Goal: Feedback & Contribution: Submit feedback/report problem

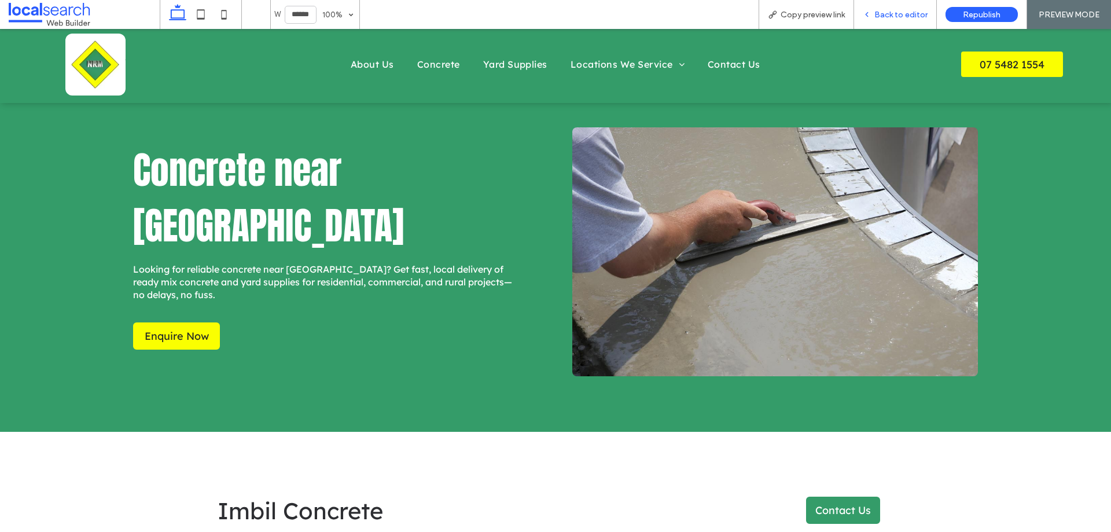
drag, startPoint x: 898, startPoint y: 13, endPoint x: 509, endPoint y: 127, distance: 405.5
click at [898, 13] on span "Back to editor" at bounding box center [901, 15] width 53 height 10
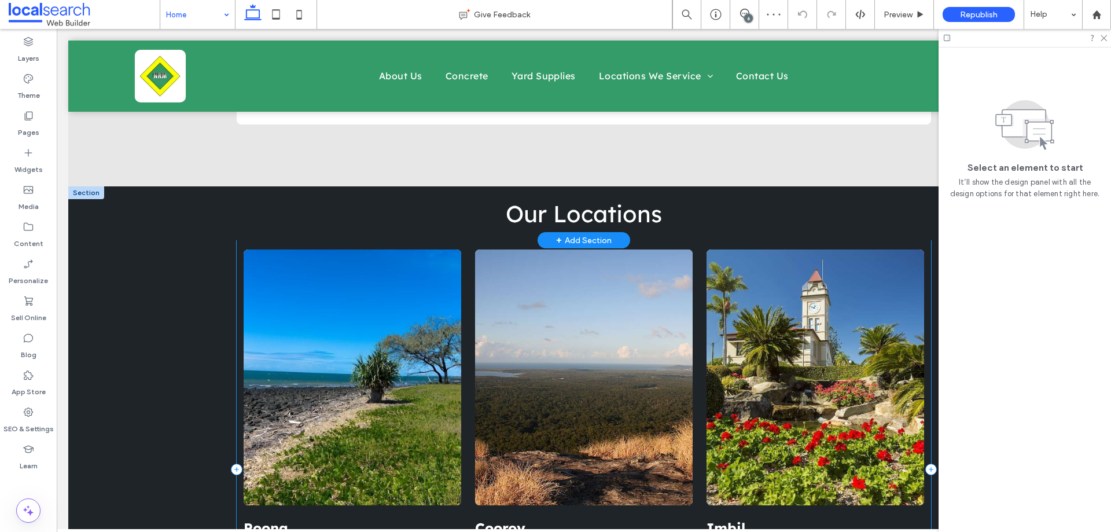
scroll to position [2662, 0]
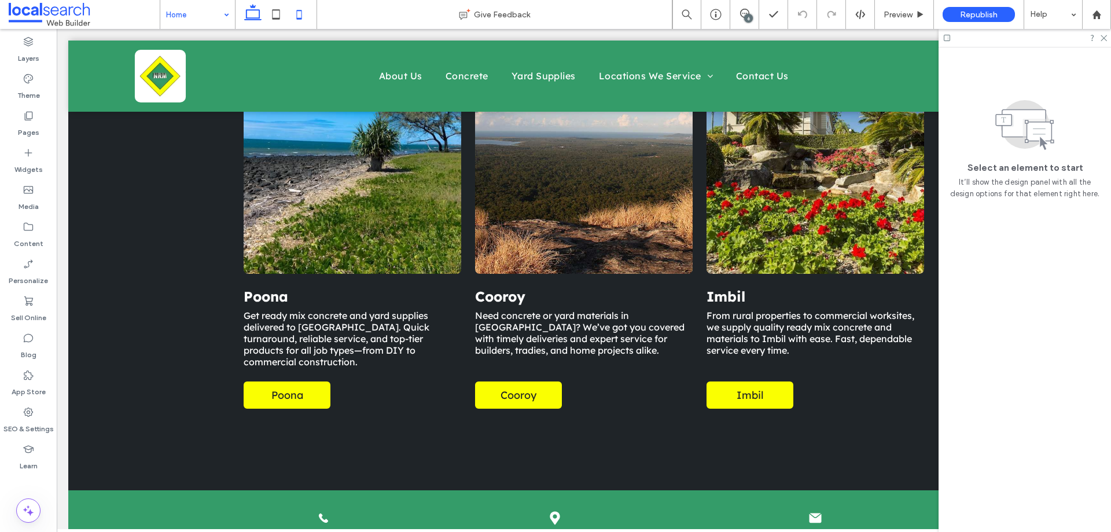
click at [304, 14] on icon at bounding box center [299, 14] width 23 height 23
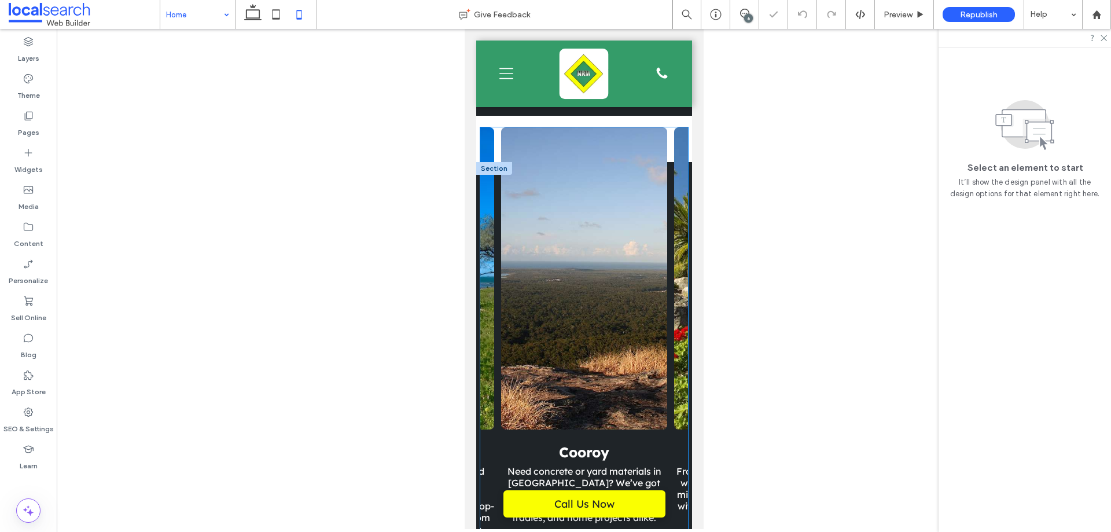
scroll to position [3022, 0]
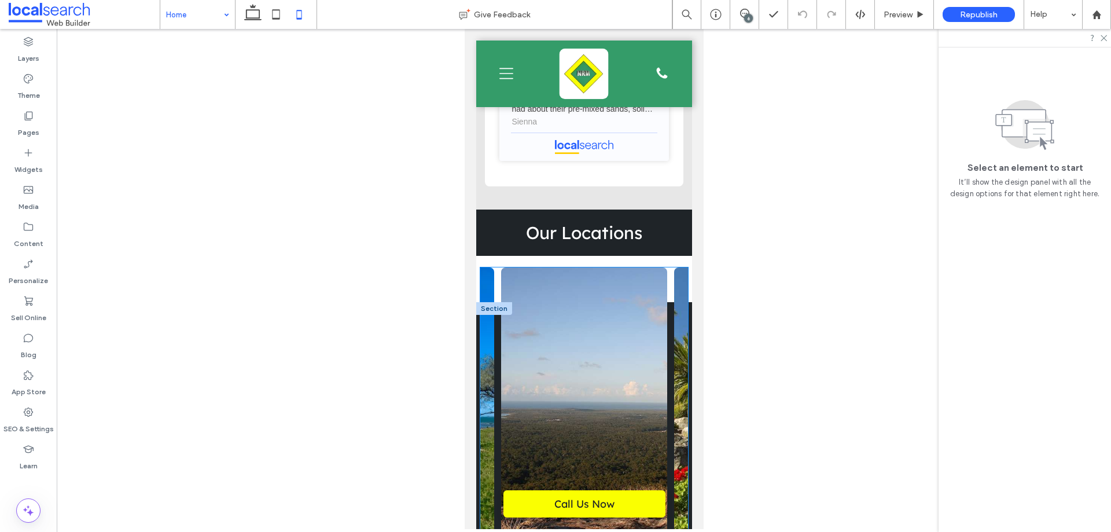
click at [499, 324] on div "Cooroy Need concrete or yard materials in [GEOGRAPHIC_DATA]? We’ve got you cove…" at bounding box center [583, 494] width 172 height 454
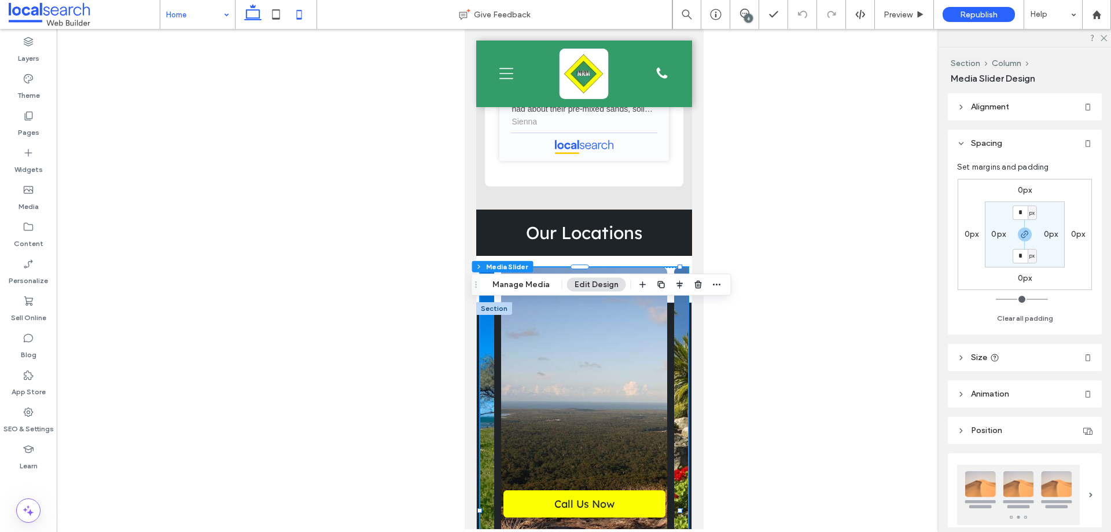
drag, startPoint x: 254, startPoint y: 8, endPoint x: 300, endPoint y: 187, distance: 184.6
click at [254, 8] on icon at bounding box center [252, 14] width 23 height 23
type input "***"
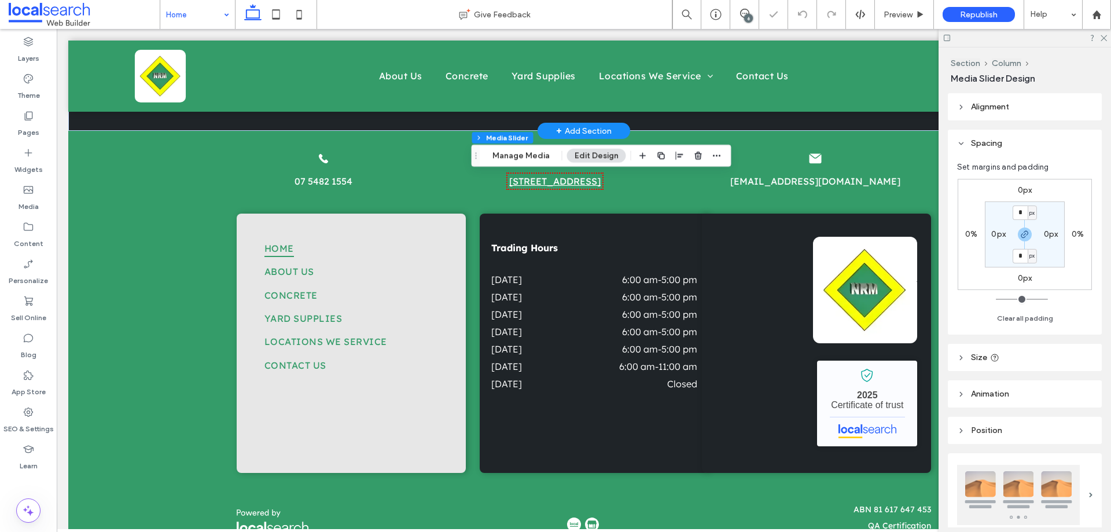
type input "***"
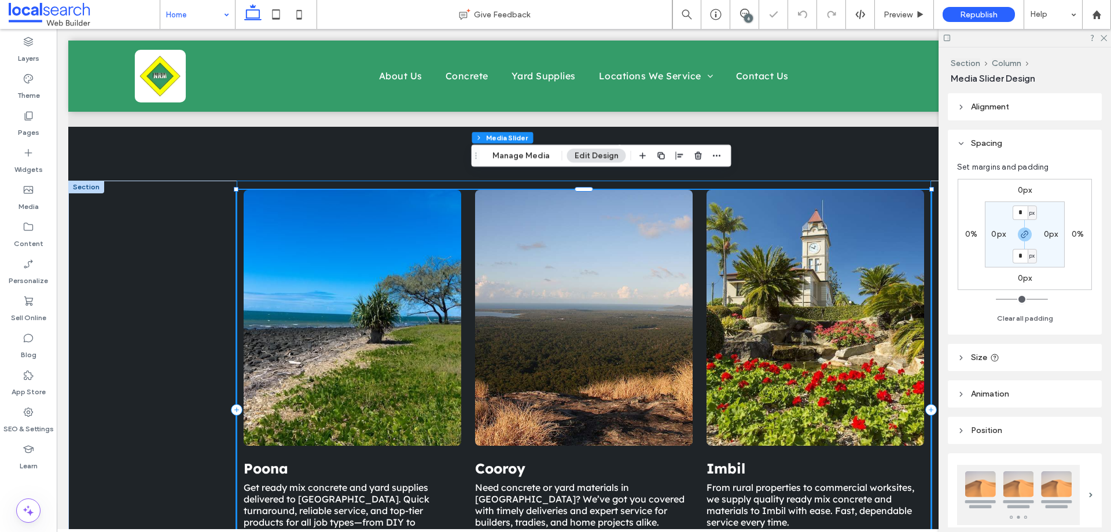
click at [256, 181] on div "Poona Get ready mix concrete and yard supplies delivered to [GEOGRAPHIC_DATA]. …" at bounding box center [584, 410] width 695 height 458
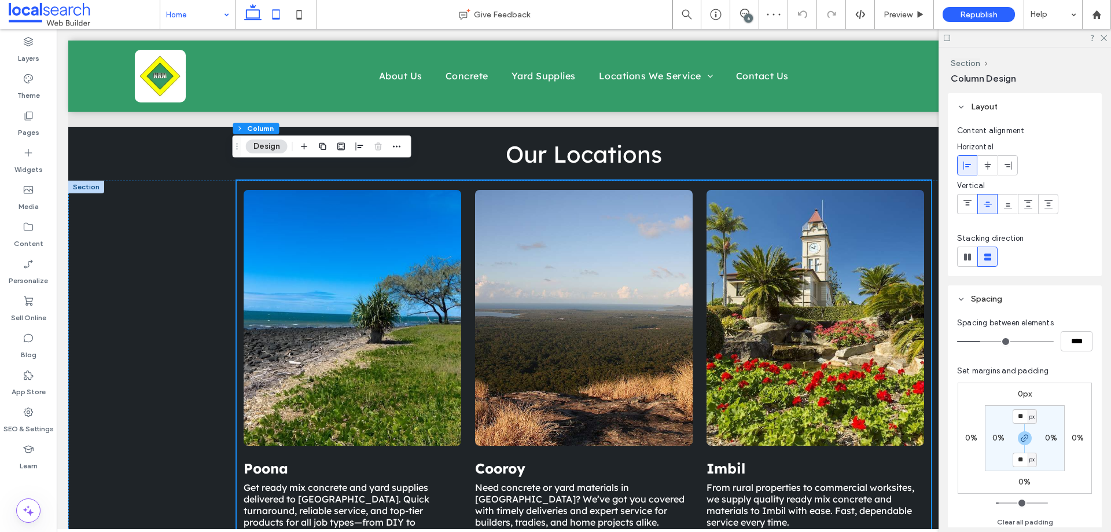
drag, startPoint x: 278, startPoint y: 24, endPoint x: 222, endPoint y: 1, distance: 60.7
click at [278, 24] on icon at bounding box center [275, 14] width 23 height 23
type input "*"
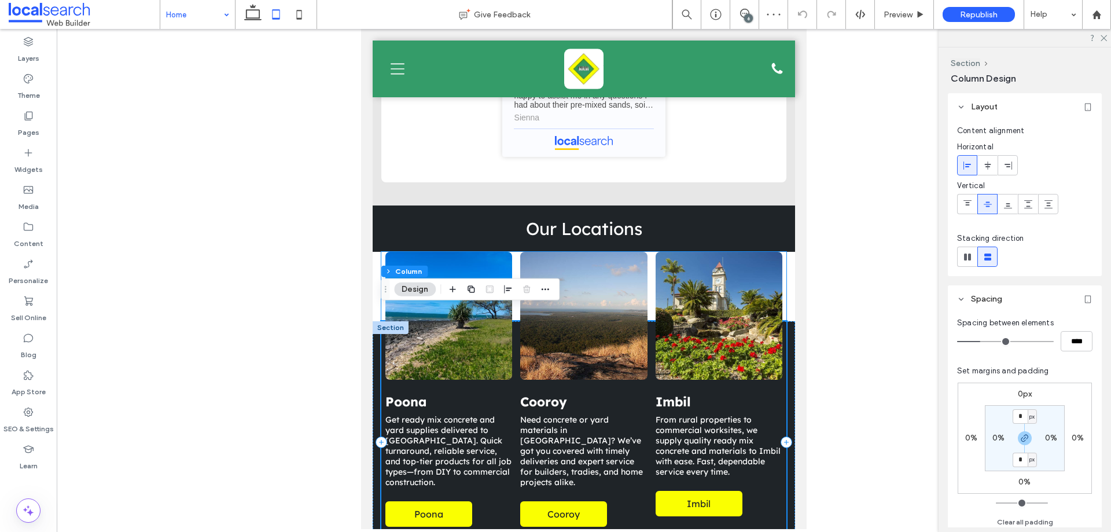
scroll to position [2545, 0]
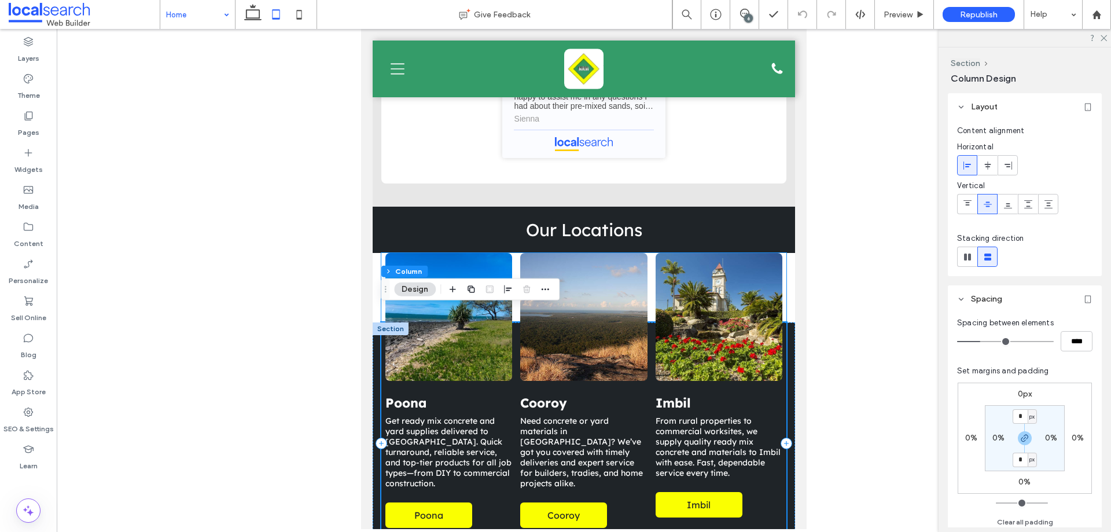
click at [386, 253] on div at bounding box center [448, 317] width 127 height 128
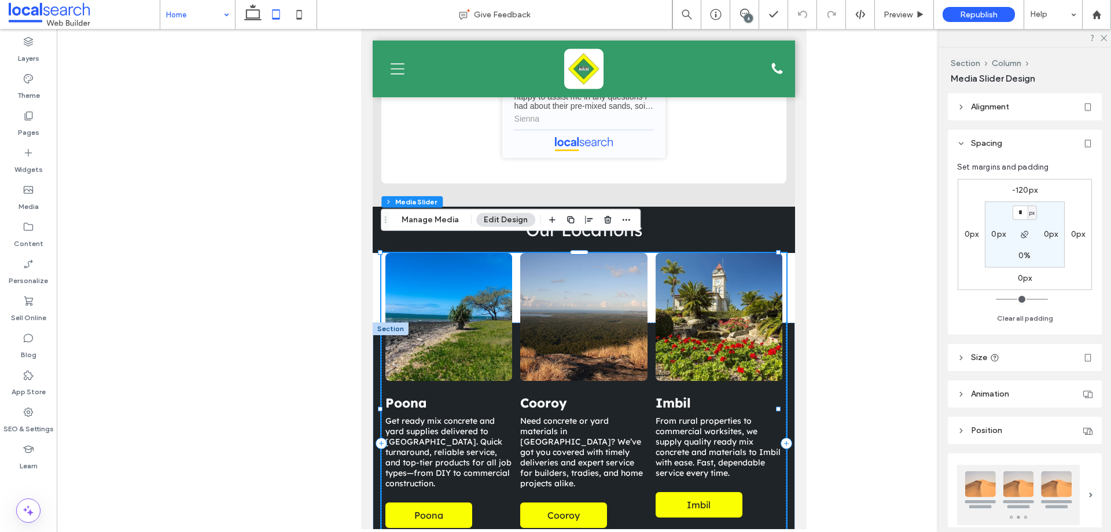
click at [1027, 190] on label "-120px" at bounding box center [1024, 190] width 25 height 10
type input "*"
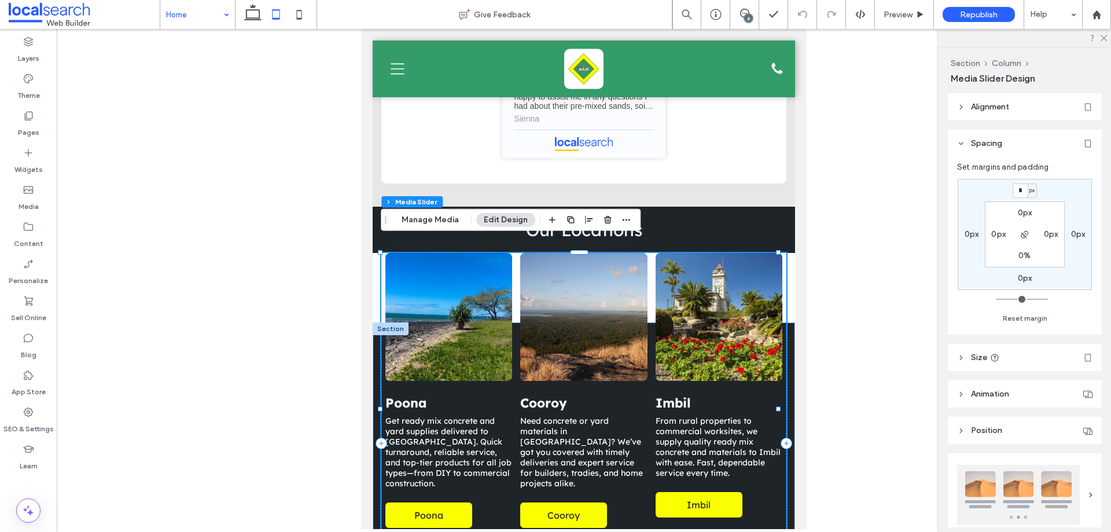
type input "*"
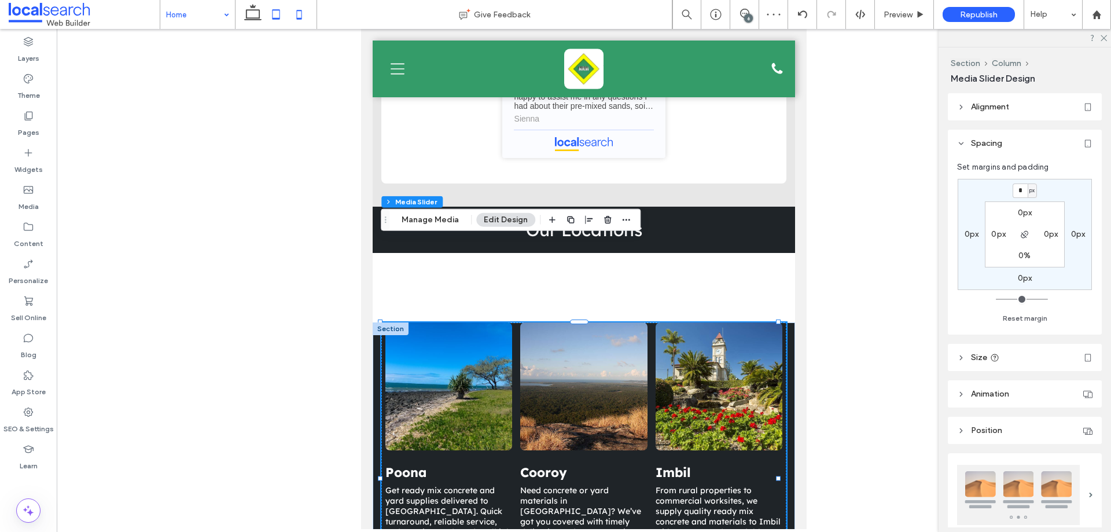
click at [300, 14] on icon at bounding box center [299, 14] width 23 height 23
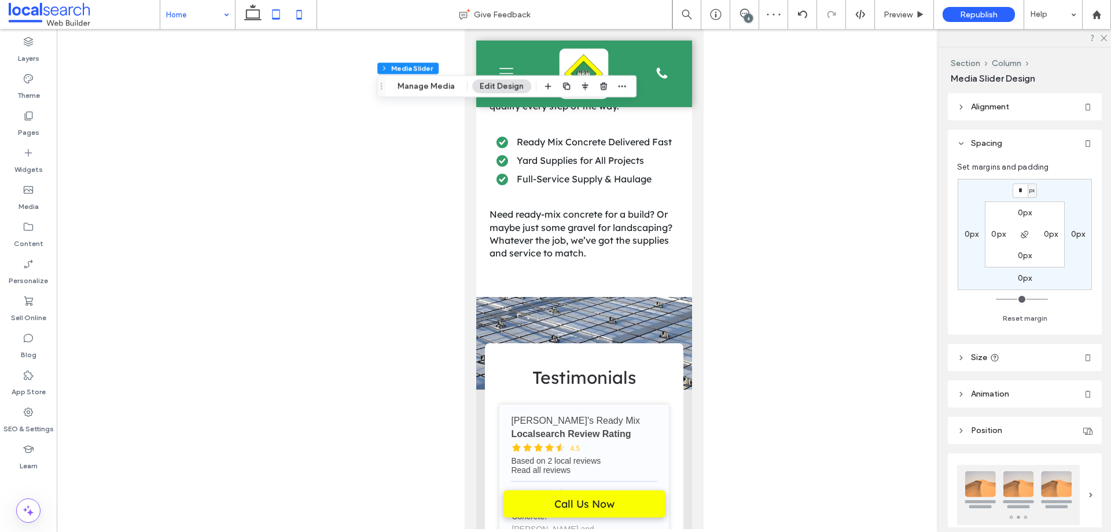
type input "***"
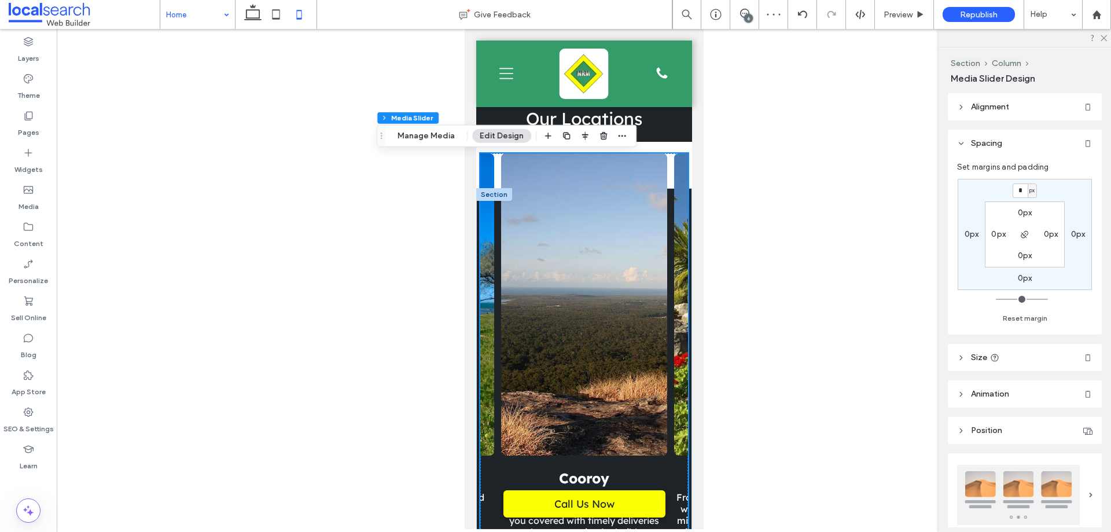
scroll to position [3116, 0]
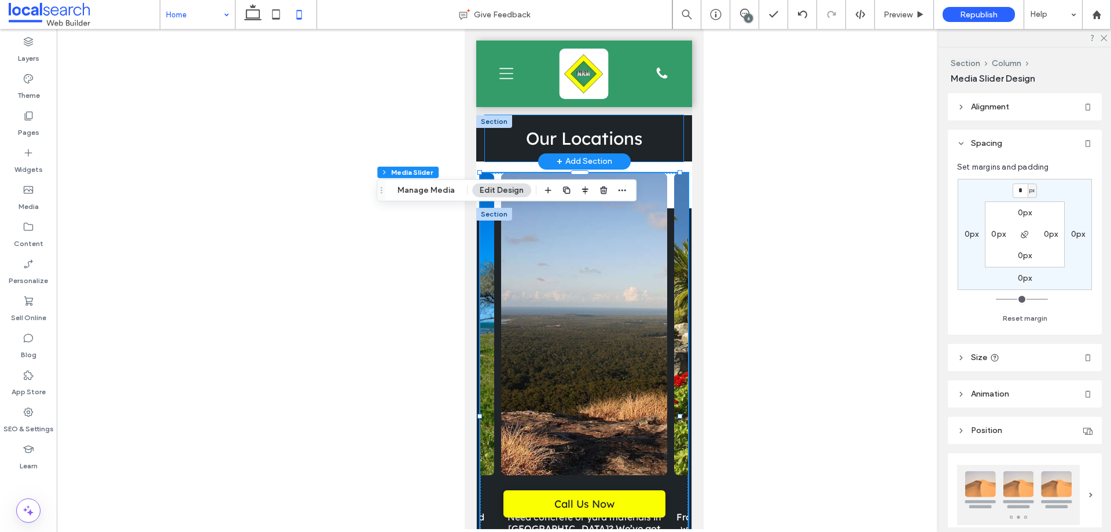
click at [521, 155] on div "Our Locations" at bounding box center [583, 138] width 199 height 46
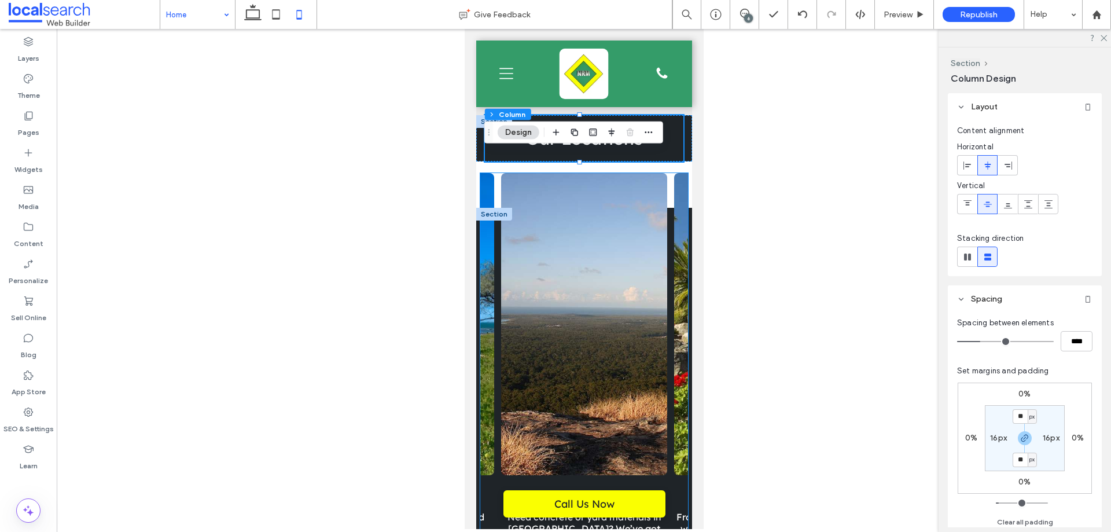
click at [670, 213] on div "Imbil From rural properties to commercial worksites, we supply quality ready mi…" at bounding box center [756, 400] width 172 height 454
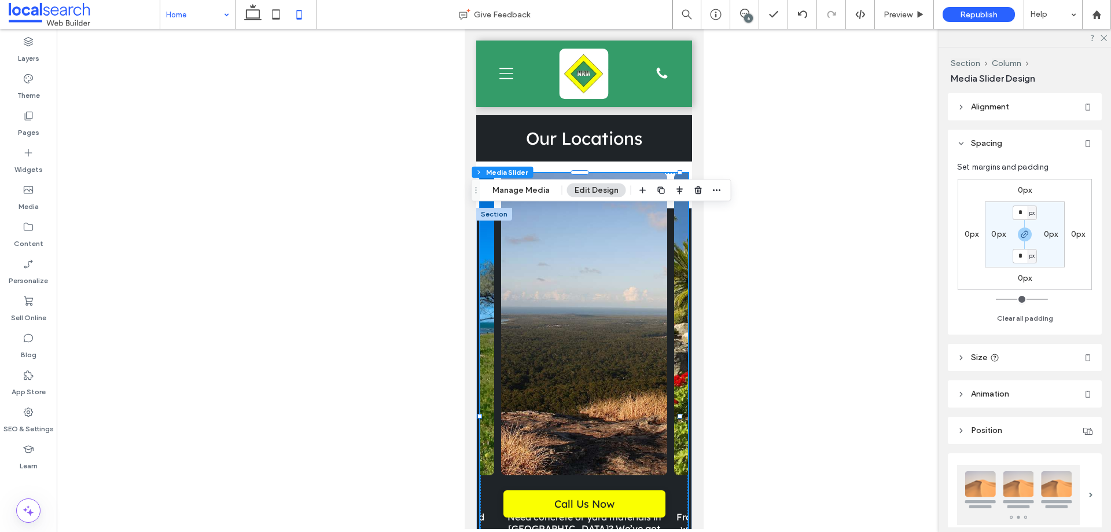
click at [498, 216] on div "Cooroy Need concrete or yard materials in [GEOGRAPHIC_DATA]? We’ve got you cove…" at bounding box center [583, 400] width 172 height 454
click at [24, 47] on div "Layers" at bounding box center [28, 49] width 57 height 37
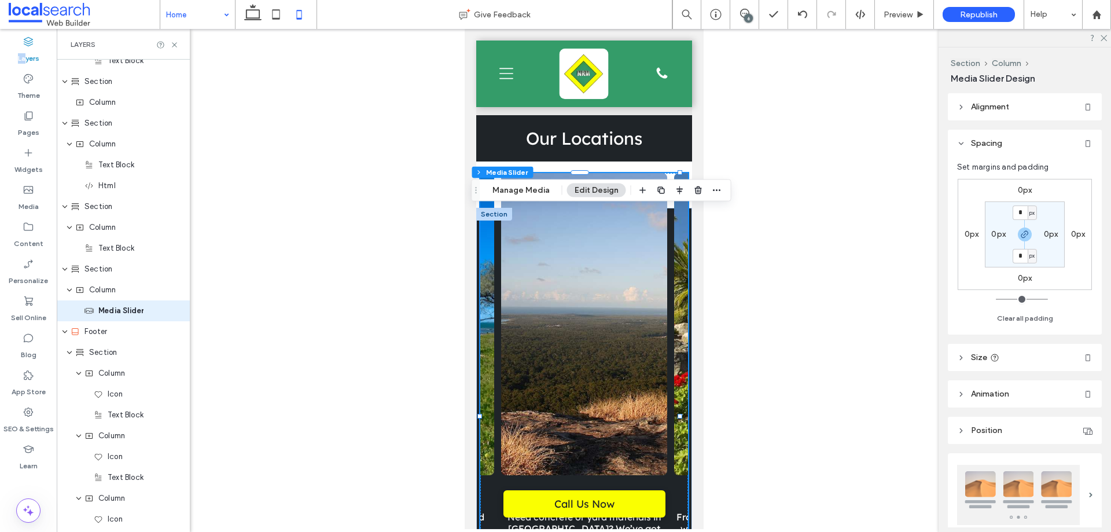
scroll to position [1233, 0]
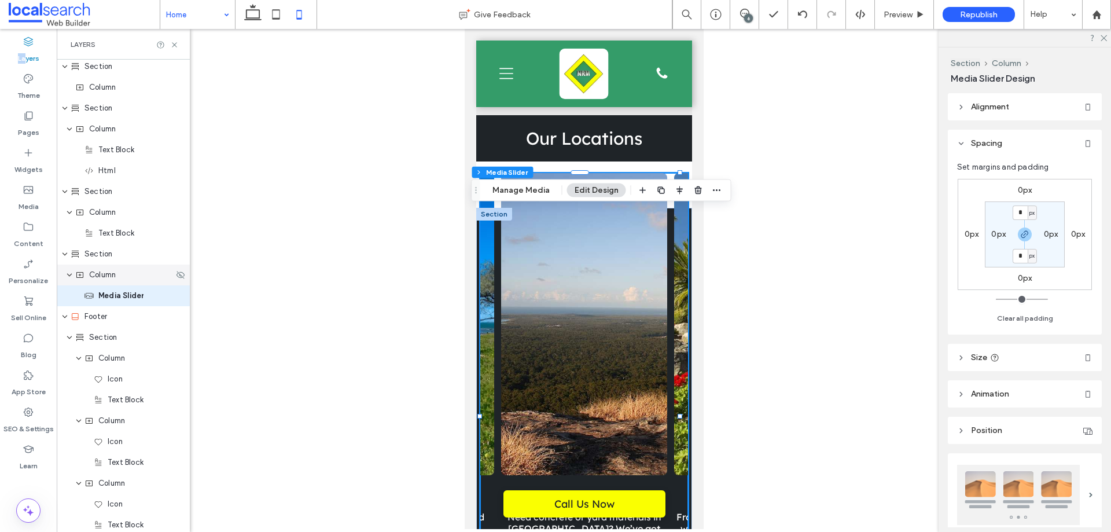
click at [122, 274] on div "Column" at bounding box center [124, 275] width 98 height 12
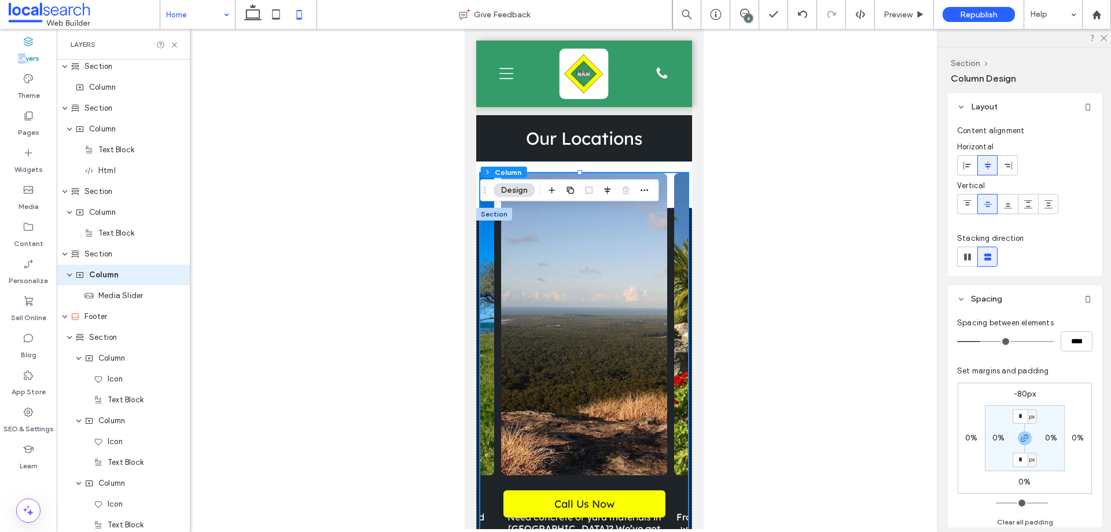
scroll to position [1212, 0]
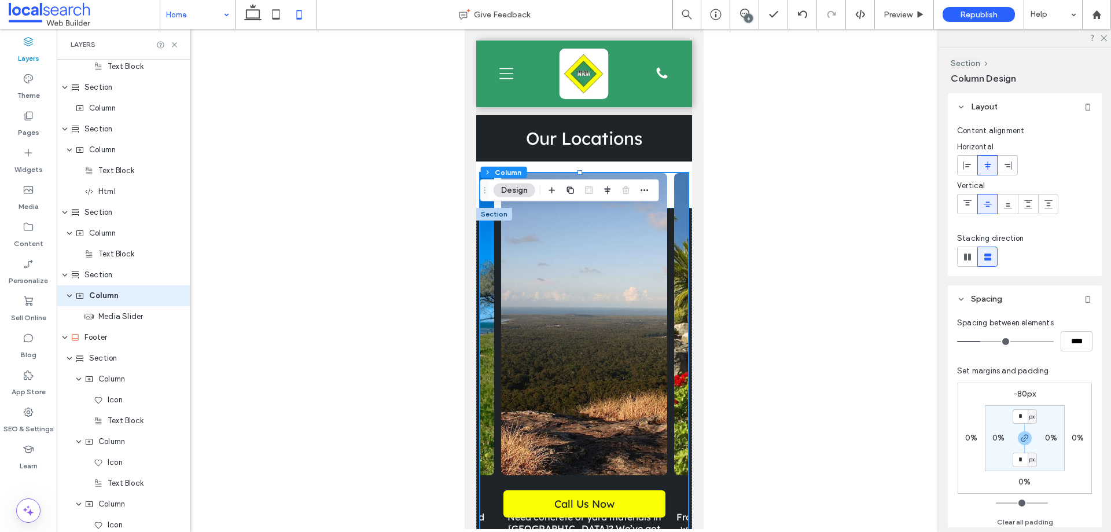
click at [1019, 396] on label "-80px" at bounding box center [1025, 394] width 23 height 10
type input "*"
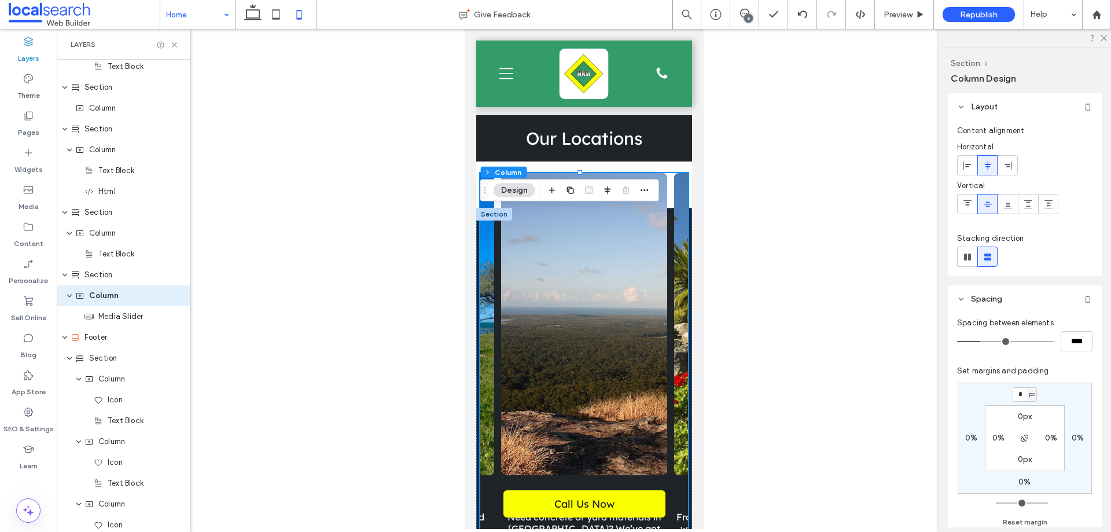
type input "*"
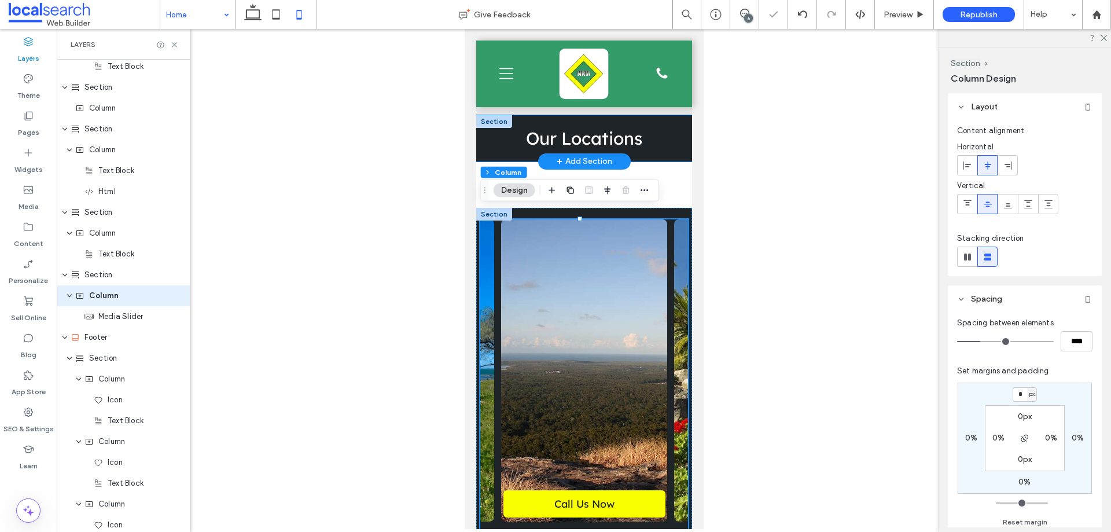
click at [677, 161] on div "Our Locations" at bounding box center [584, 138] width 216 height 46
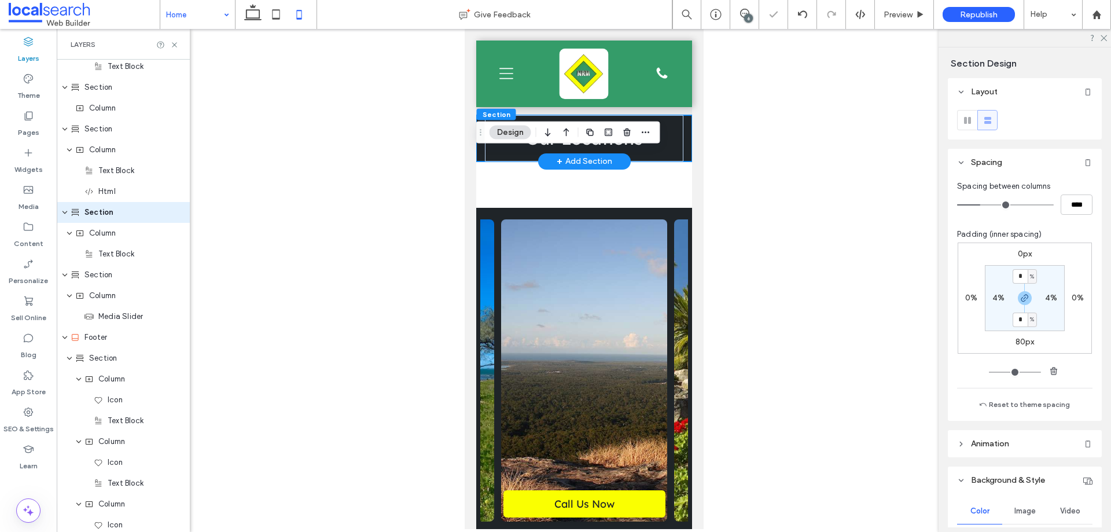
scroll to position [1129, 0]
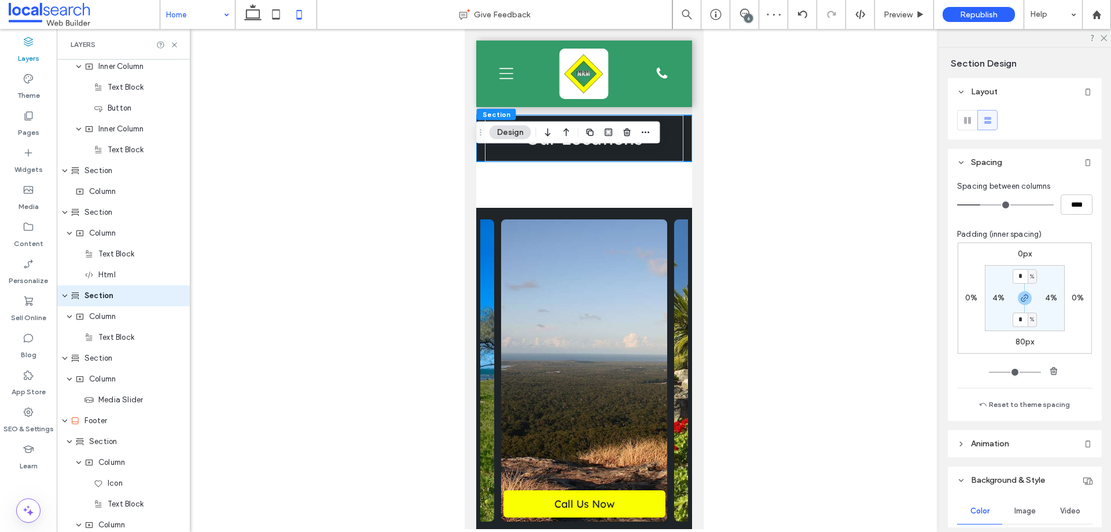
click at [1025, 341] on label "80px" at bounding box center [1025, 342] width 19 height 10
type input "**"
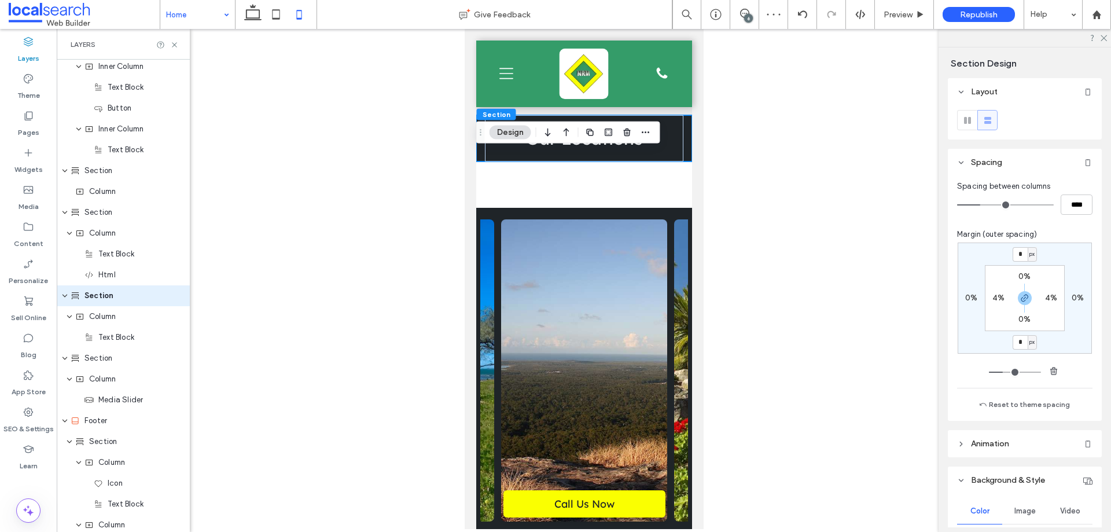
type input "*"
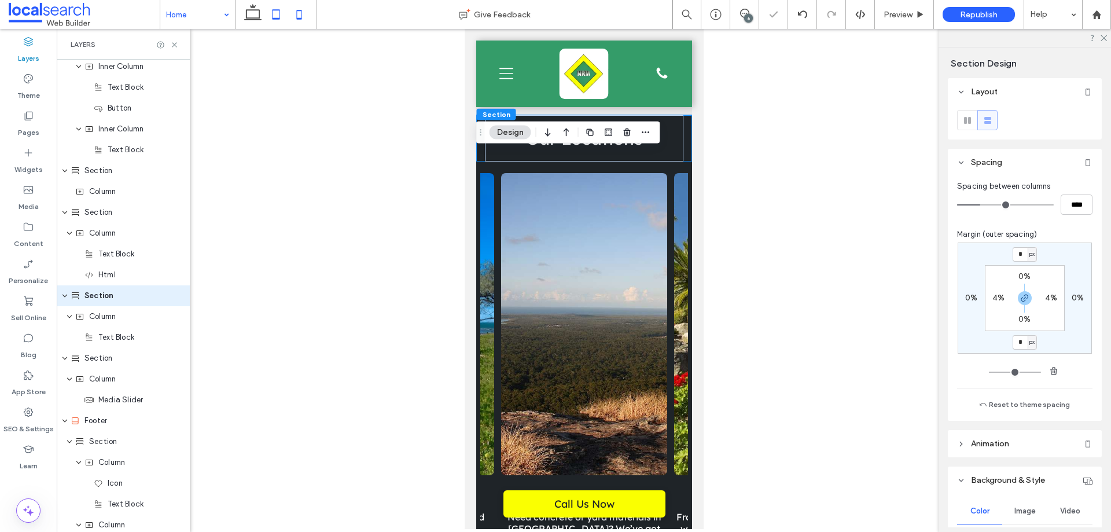
click at [273, 23] on icon at bounding box center [275, 14] width 23 height 23
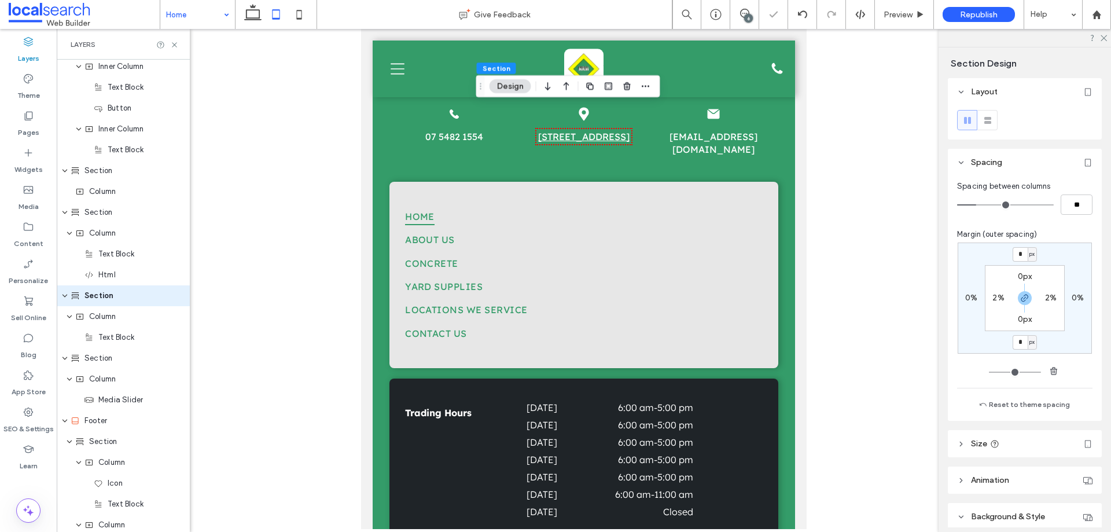
type input "***"
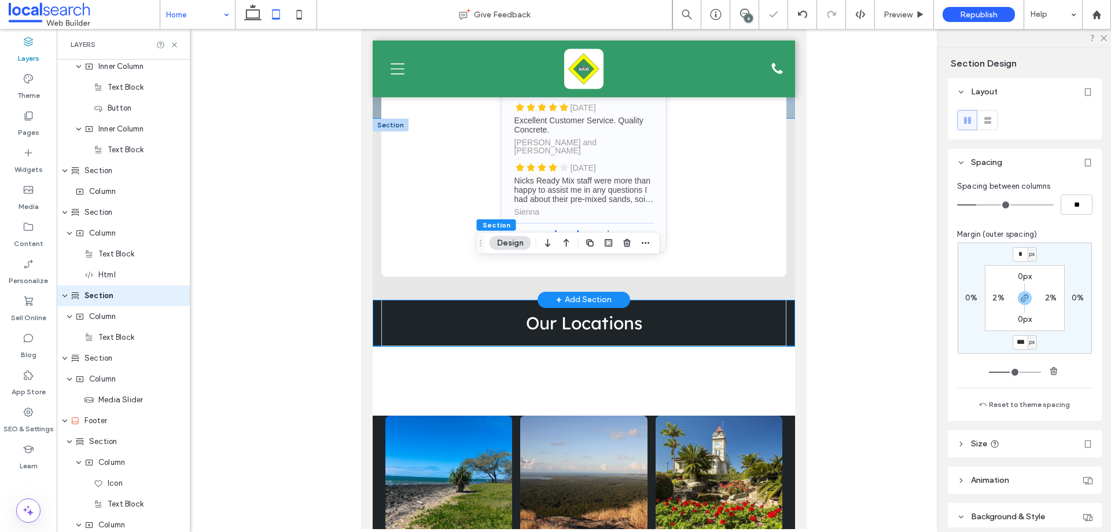
scroll to position [2441, 0]
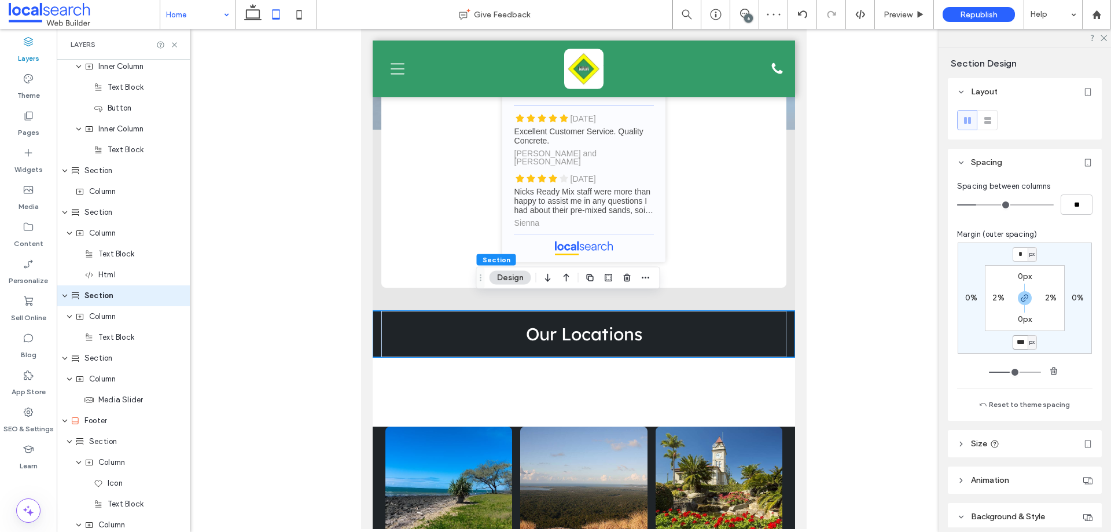
click at [1013, 341] on input "***" at bounding box center [1020, 342] width 15 height 14
type input "*"
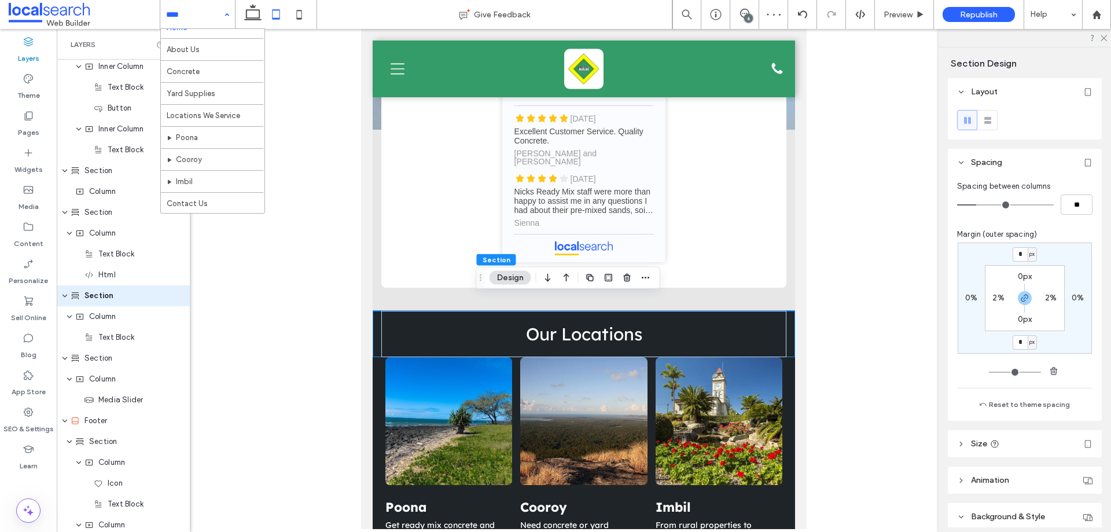
scroll to position [0, 0]
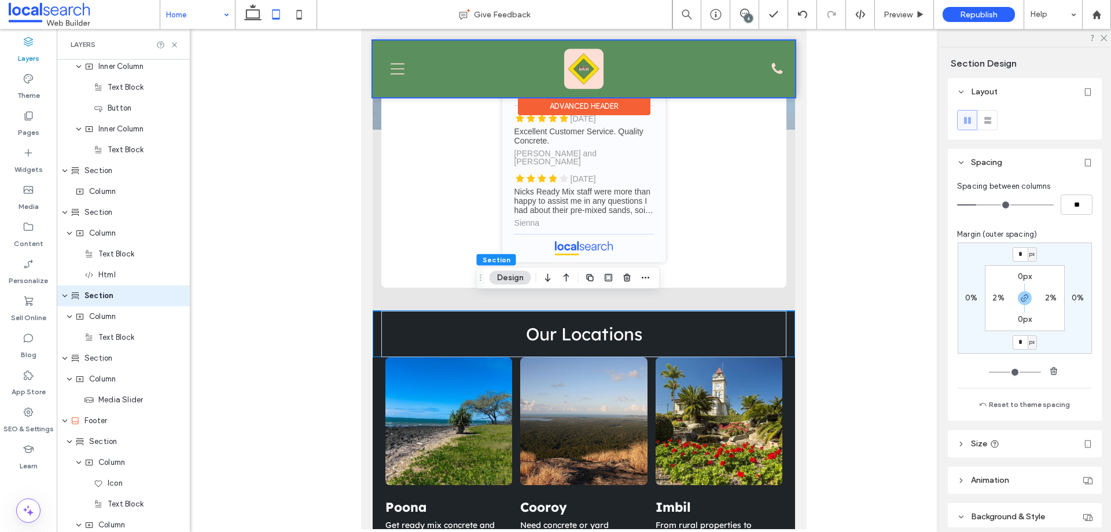
click at [394, 73] on div at bounding box center [584, 69] width 422 height 57
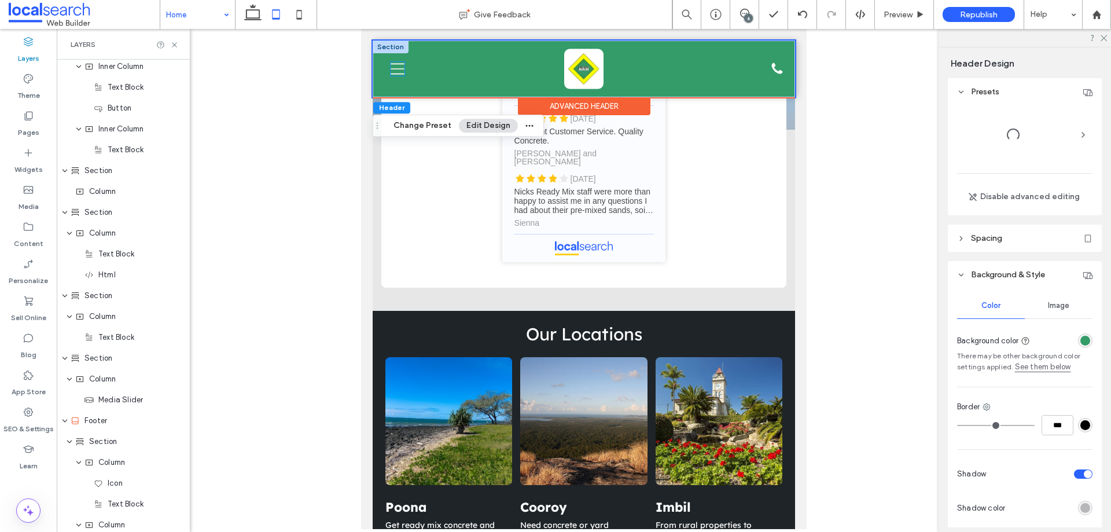
click at [394, 72] on icon "Menu Icon" at bounding box center [398, 69] width 14 height 14
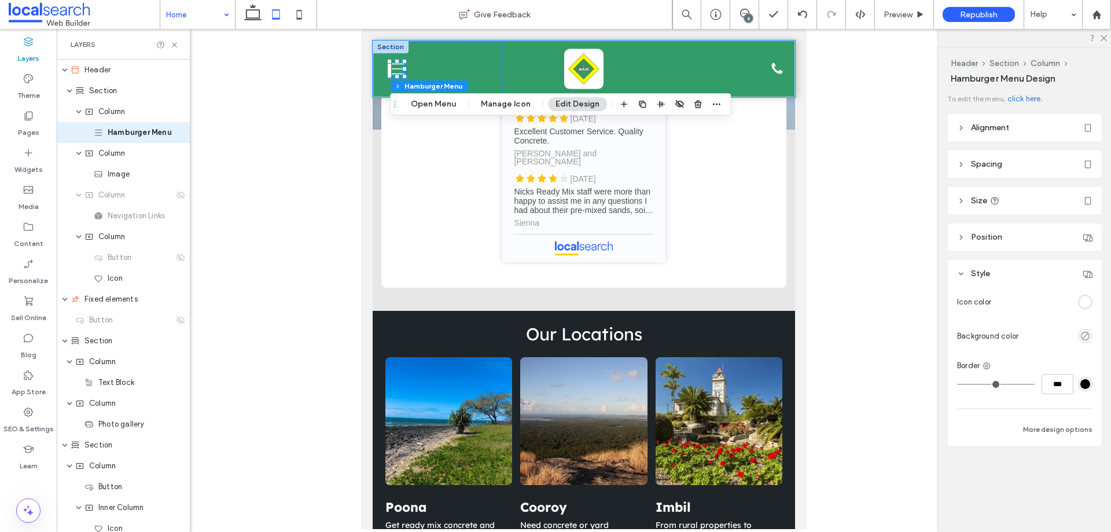
click at [418, 102] on button "Open Menu" at bounding box center [433, 104] width 60 height 14
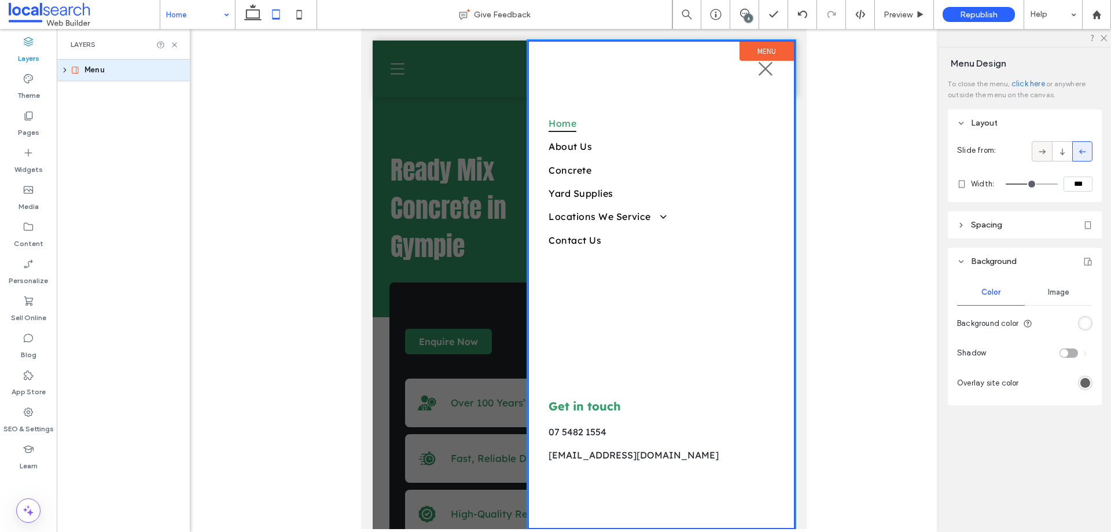
click at [1037, 148] on icon at bounding box center [1043, 152] width 12 height 12
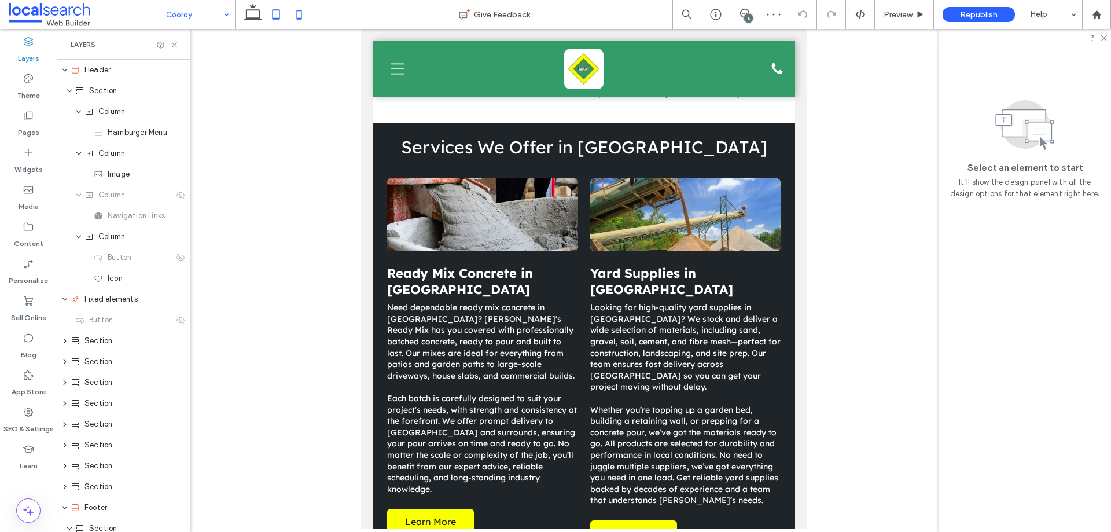
click at [295, 14] on icon at bounding box center [299, 14] width 23 height 23
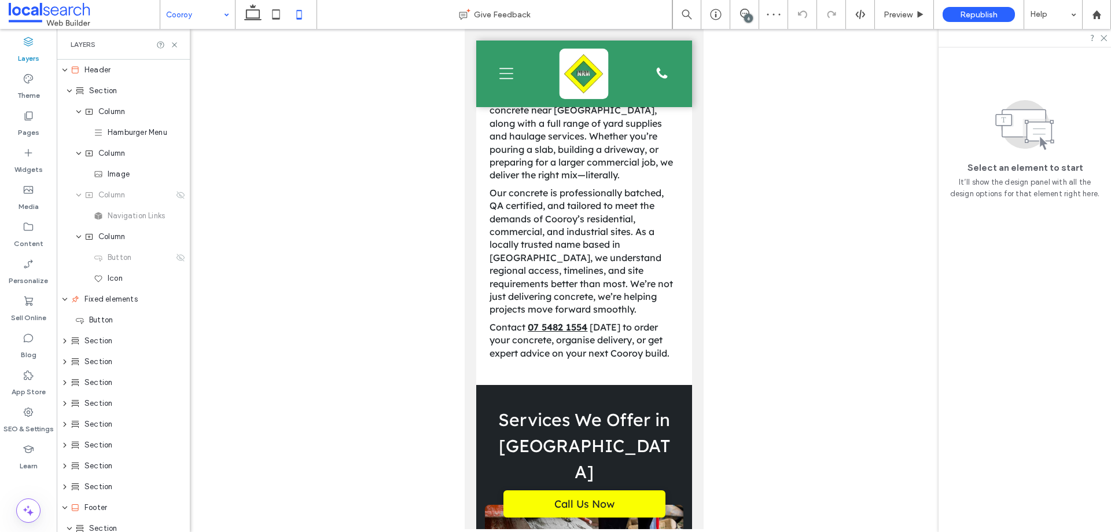
scroll to position [914, 0]
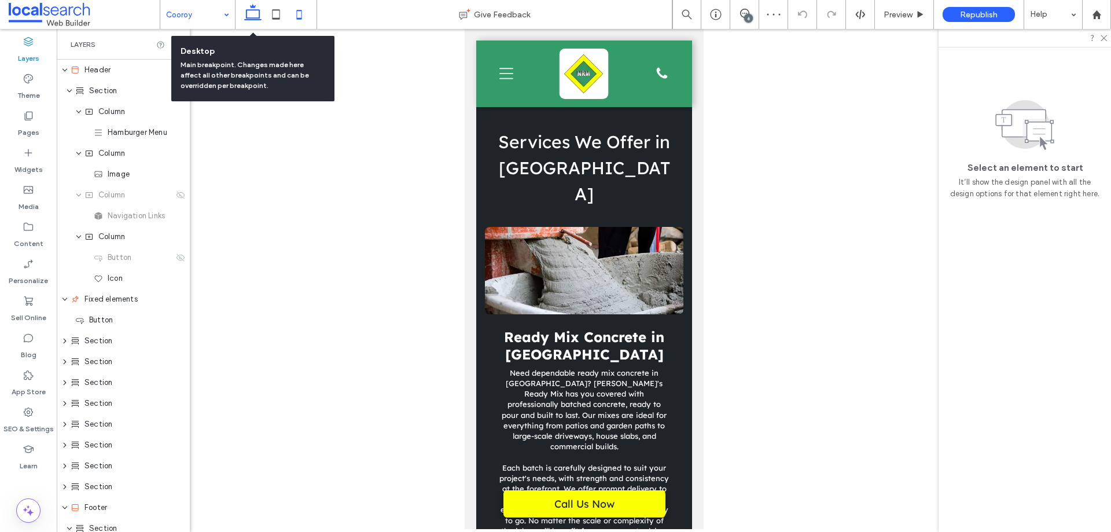
drag, startPoint x: 242, startPoint y: 20, endPoint x: 145, endPoint y: 27, distance: 96.9
click at [242, 20] on icon at bounding box center [252, 14] width 23 height 23
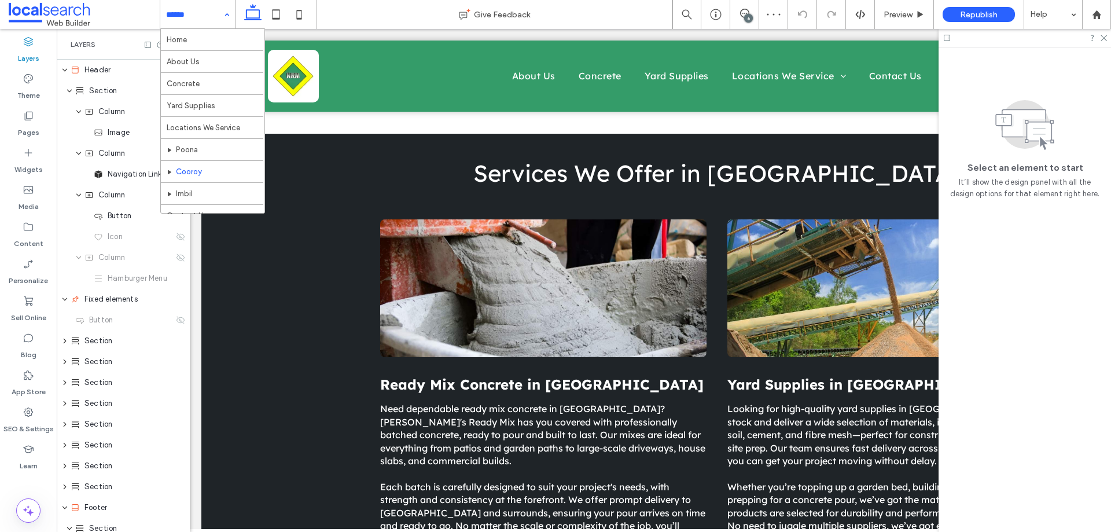
scroll to position [12, 0]
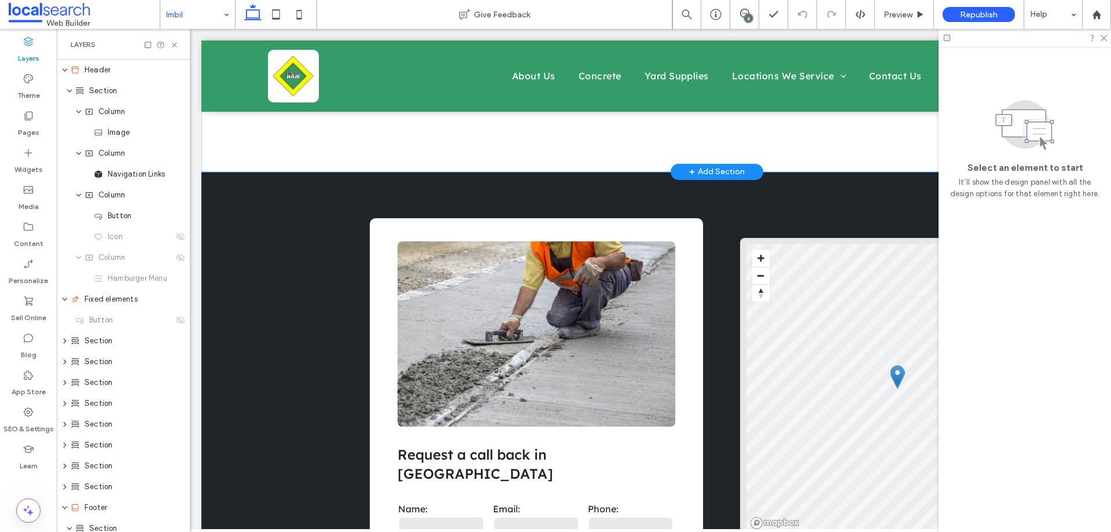
scroll to position [1736, 0]
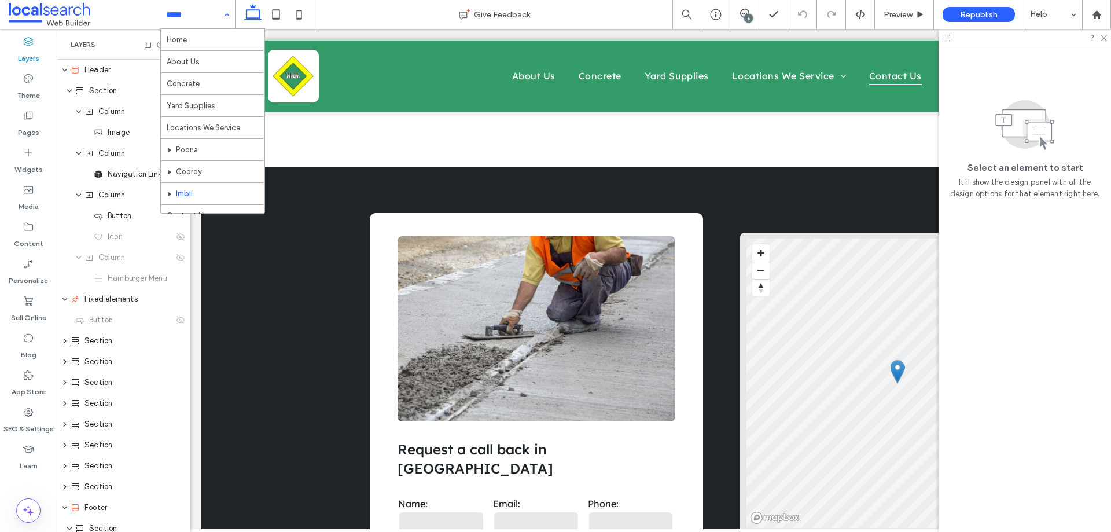
click at [202, 12] on input at bounding box center [194, 14] width 57 height 29
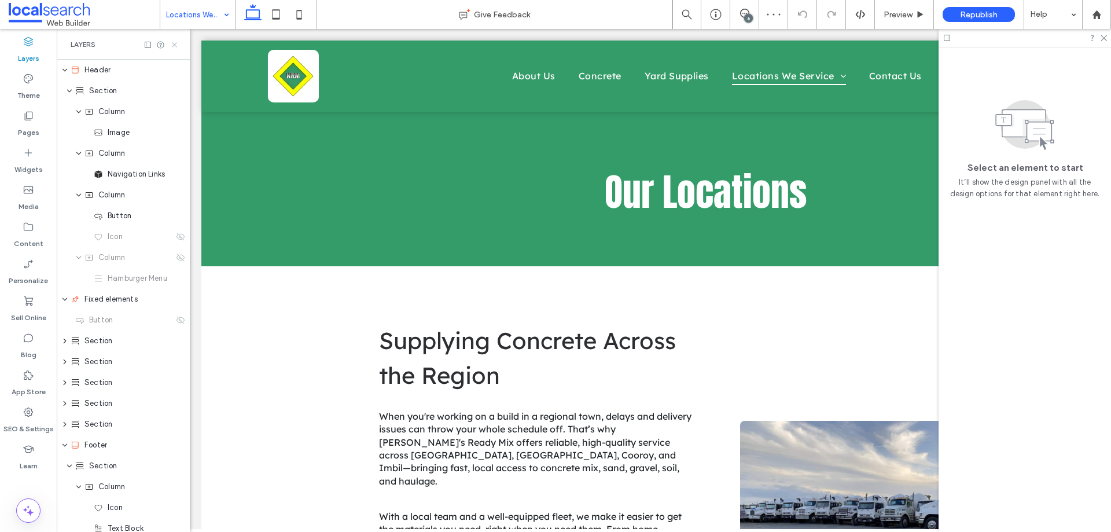
scroll to position [579, 0]
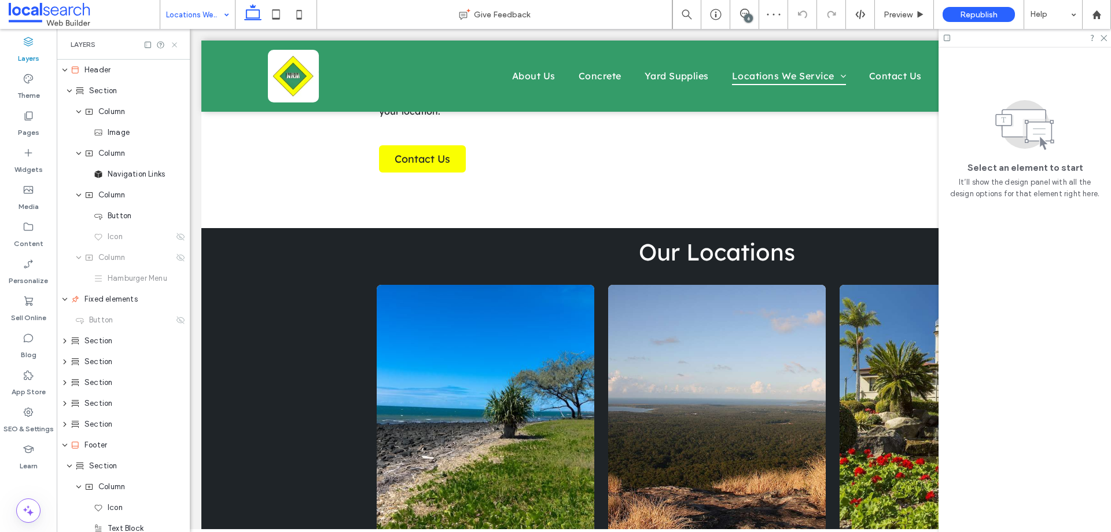
click at [177, 43] on icon at bounding box center [174, 45] width 9 height 9
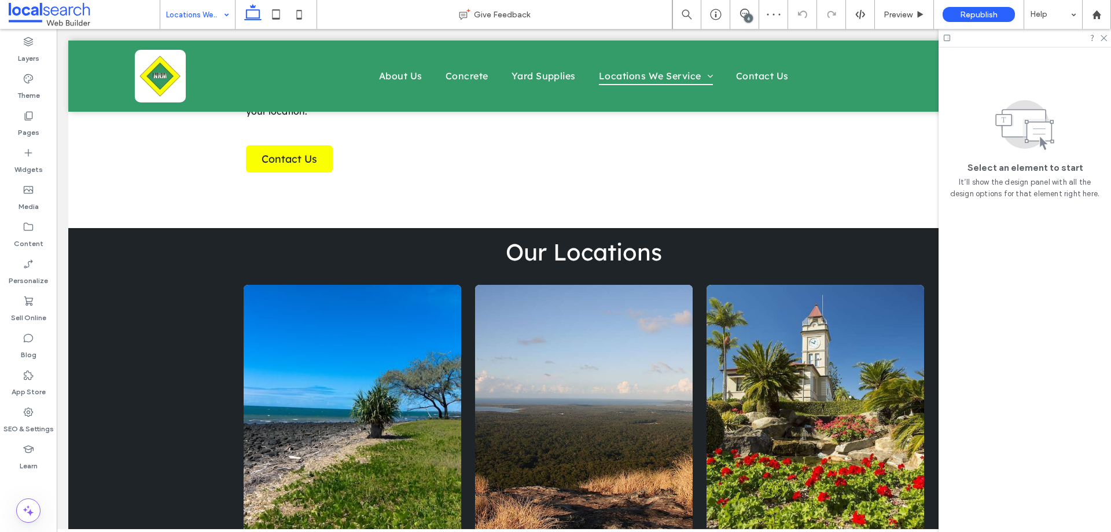
scroll to position [0, 0]
click at [741, 5] on div "6" at bounding box center [744, 14] width 29 height 29
click at [749, 13] on use at bounding box center [744, 13] width 9 height 9
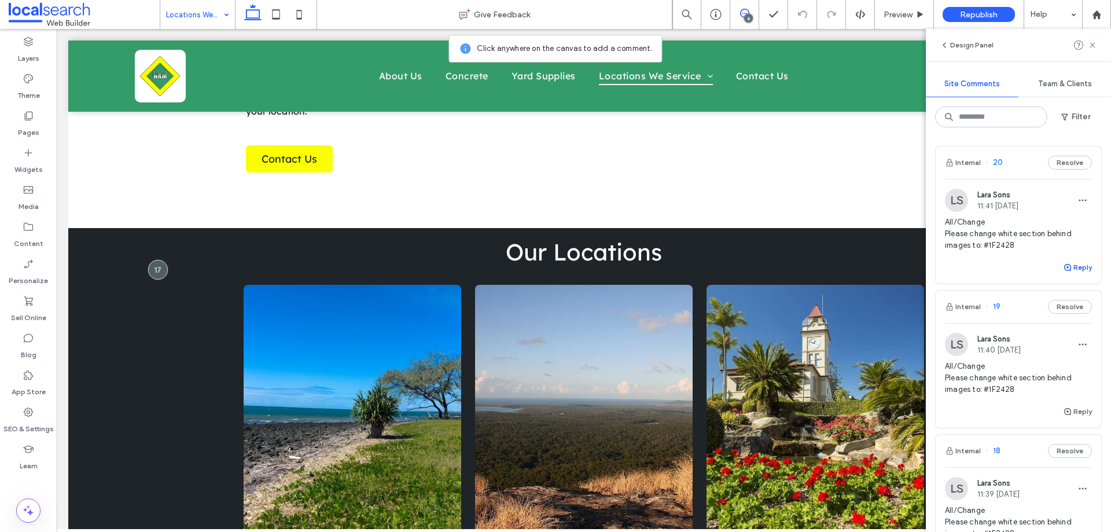
click at [1064, 266] on span "button" at bounding box center [1068, 267] width 10 height 13
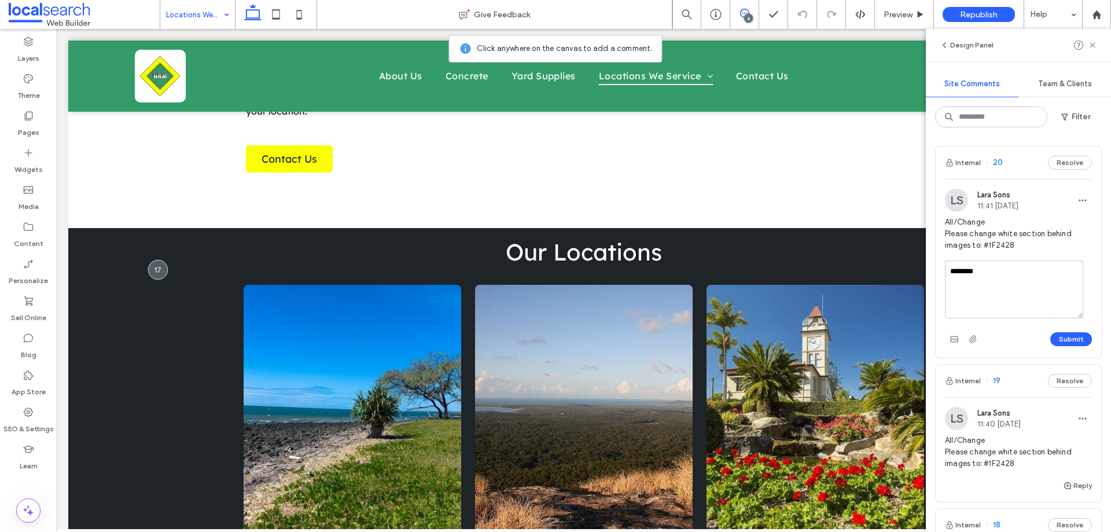
type textarea "********"
click at [1037, 245] on span "All/Change Please change white section behind images to: #1F2428" at bounding box center [1018, 233] width 147 height 35
click at [1059, 337] on button "Submit" at bounding box center [1071, 339] width 42 height 14
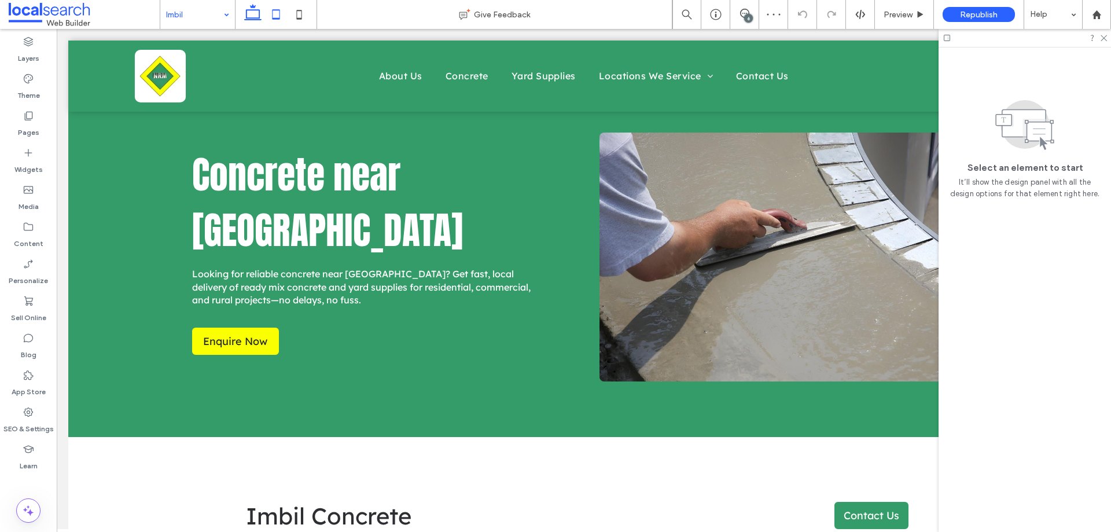
click at [277, 22] on icon at bounding box center [275, 14] width 23 height 23
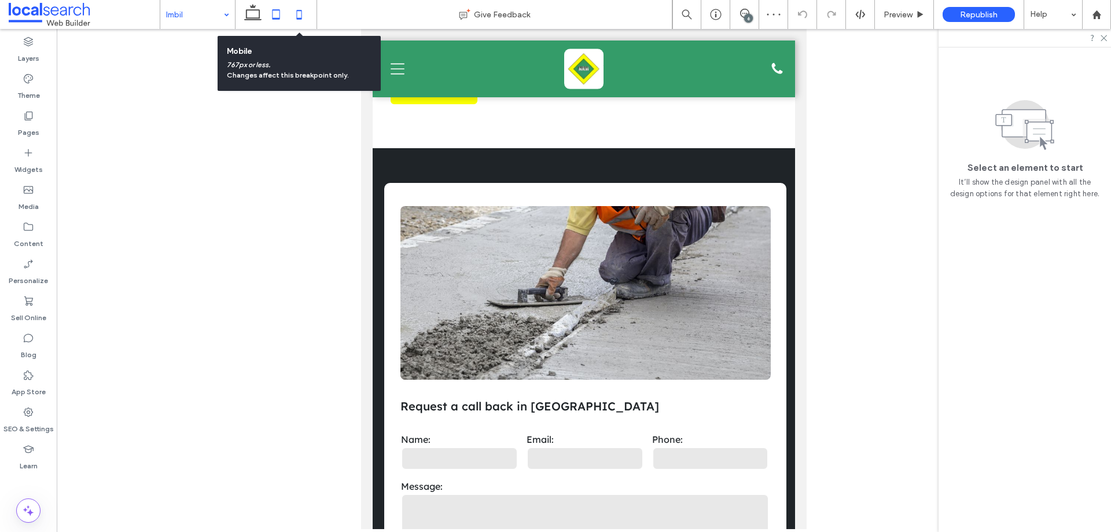
click at [291, 14] on icon at bounding box center [299, 14] width 23 height 23
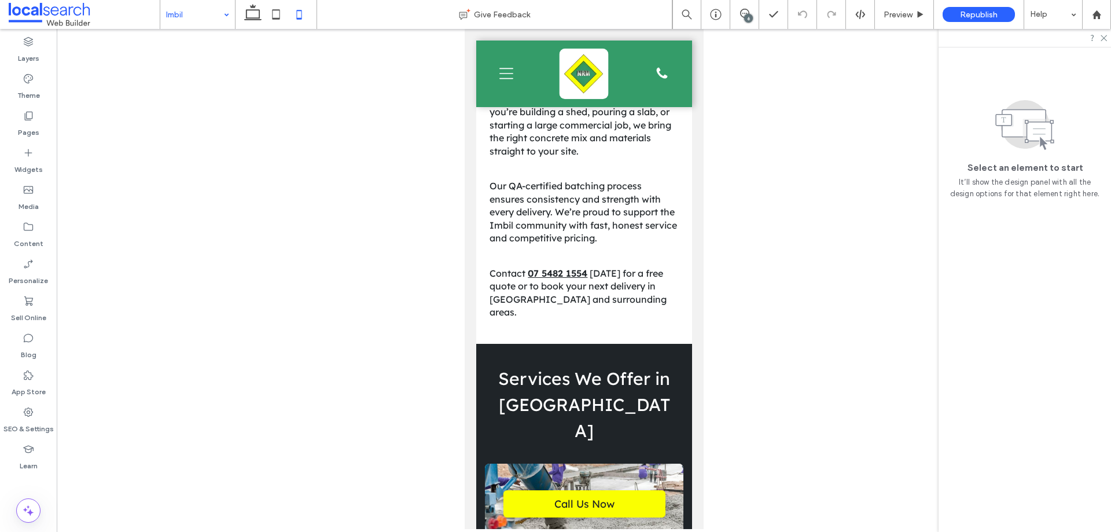
scroll to position [696, 0]
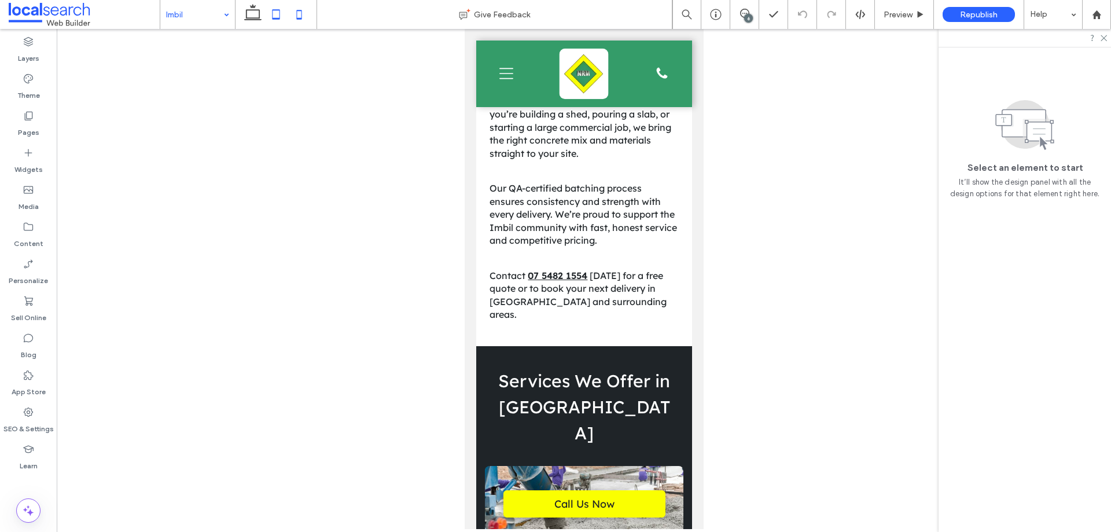
click at [278, 17] on icon at bounding box center [275, 14] width 23 height 23
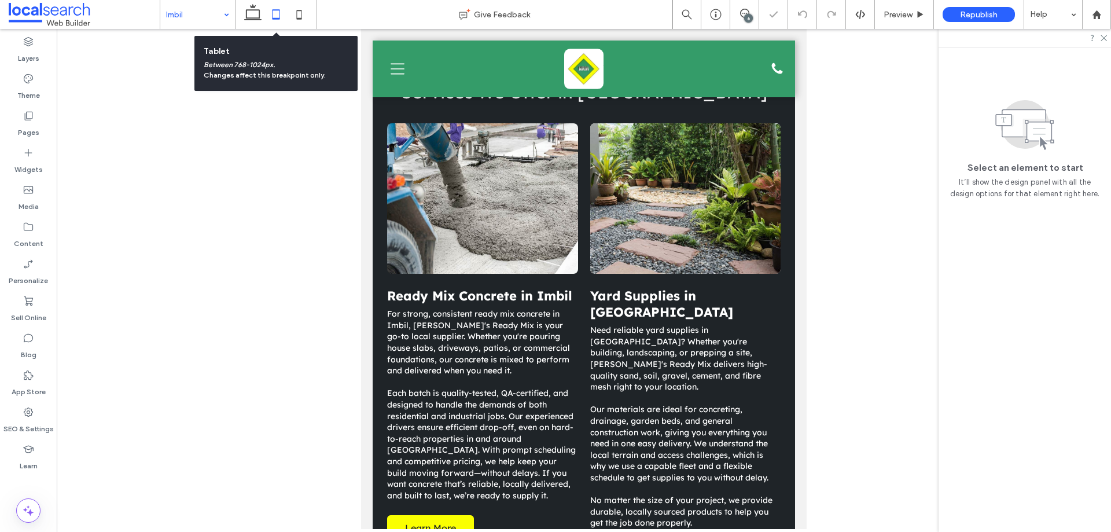
scroll to position [616, 0]
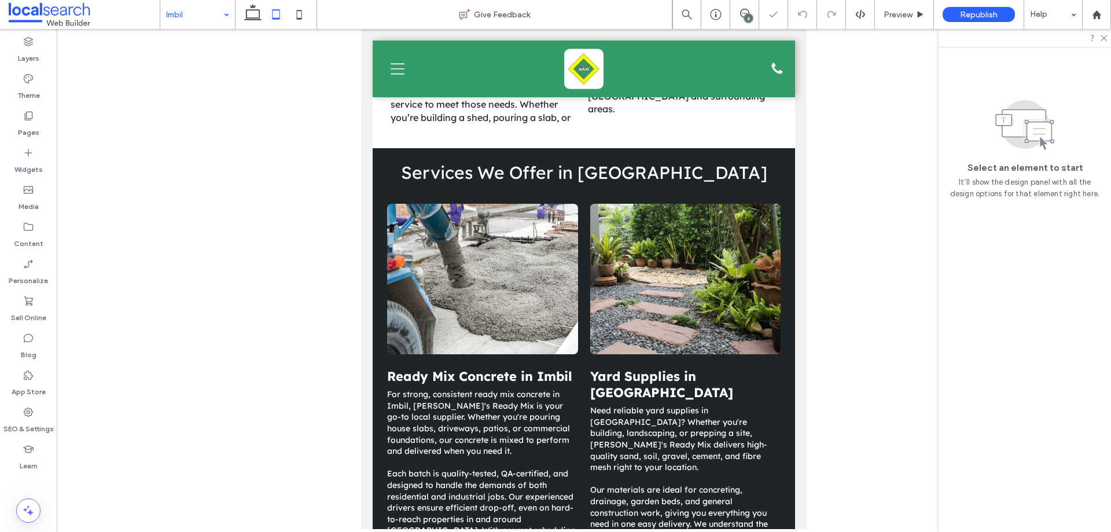
click at [239, 12] on div at bounding box center [276, 14] width 82 height 29
click at [245, 13] on icon at bounding box center [252, 14] width 23 height 23
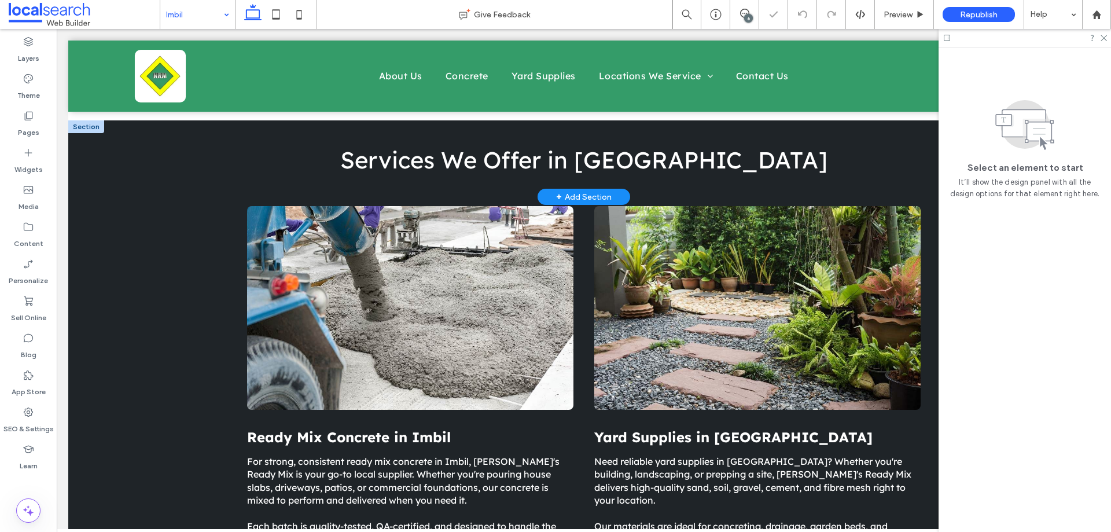
scroll to position [624, 0]
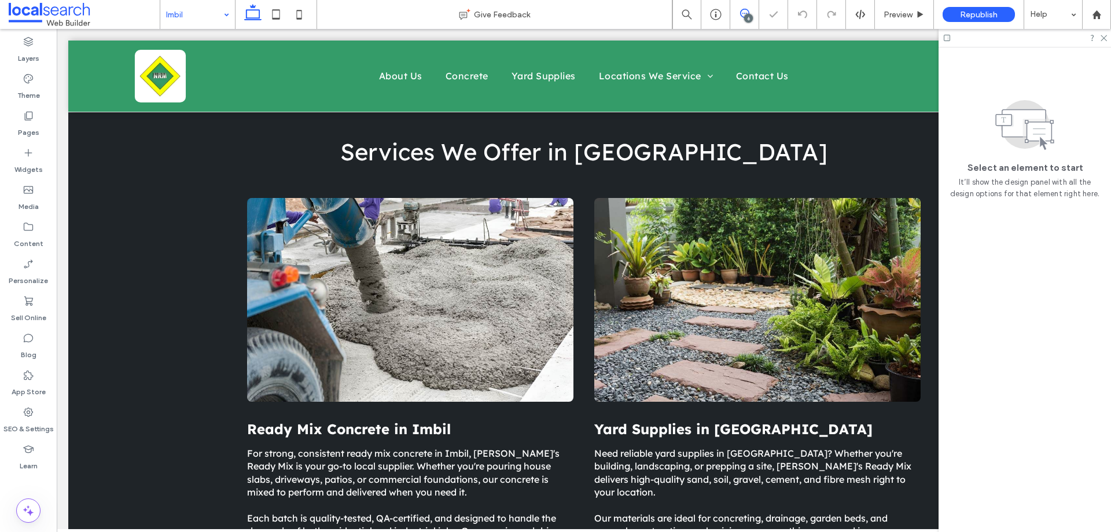
click at [732, 13] on span at bounding box center [744, 13] width 28 height 9
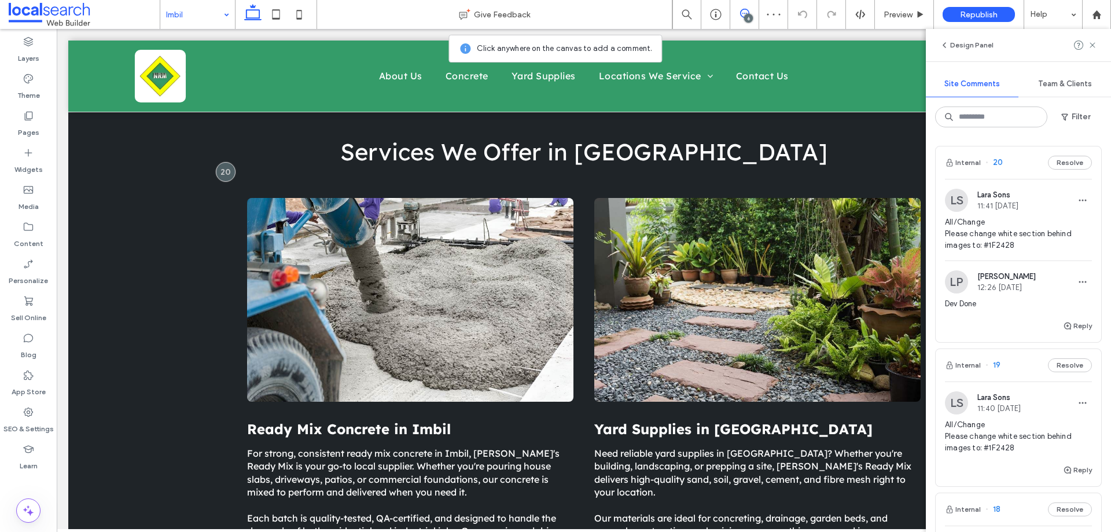
click at [1041, 420] on span "All/Change Please change white section behind images to: #1F2428" at bounding box center [1018, 436] width 147 height 35
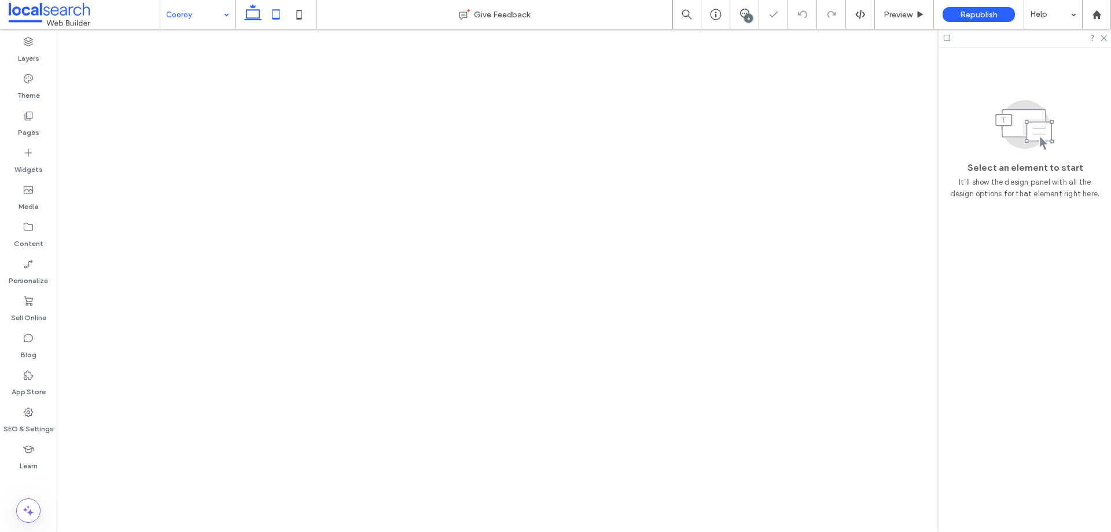
click at [274, 13] on icon at bounding box center [275, 14] width 23 height 23
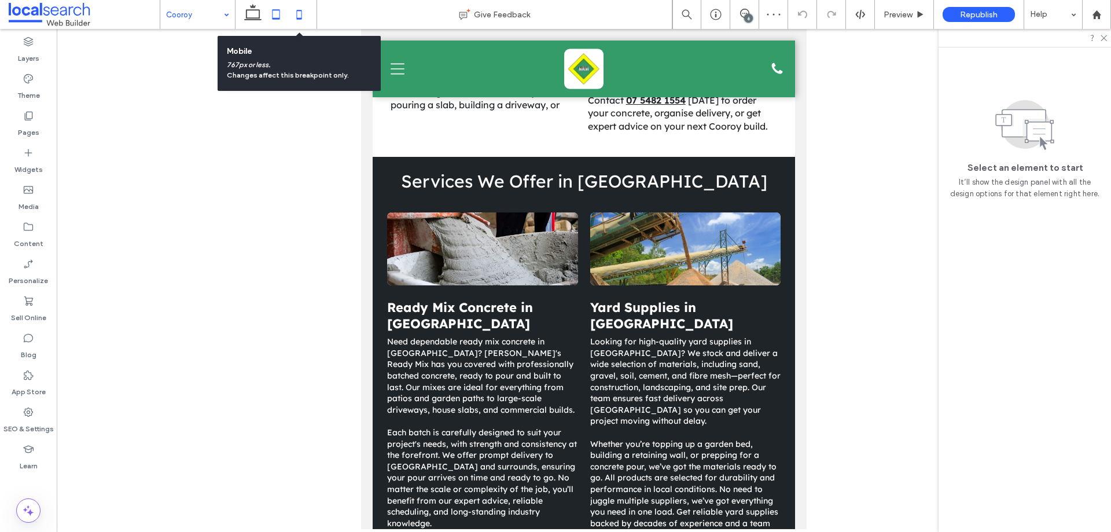
click at [301, 14] on icon at bounding box center [299, 14] width 23 height 23
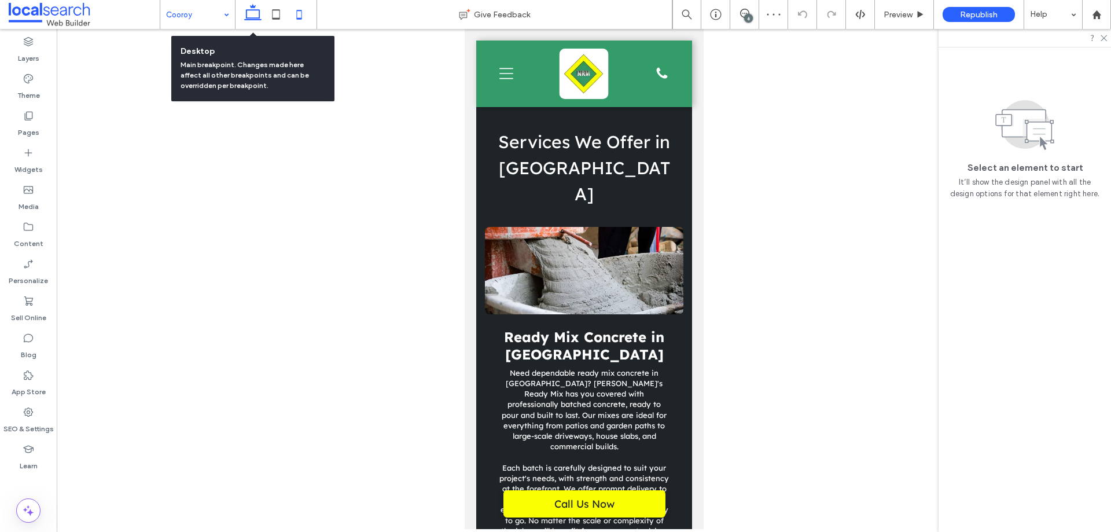
click at [249, 12] on icon at bounding box center [252, 14] width 23 height 23
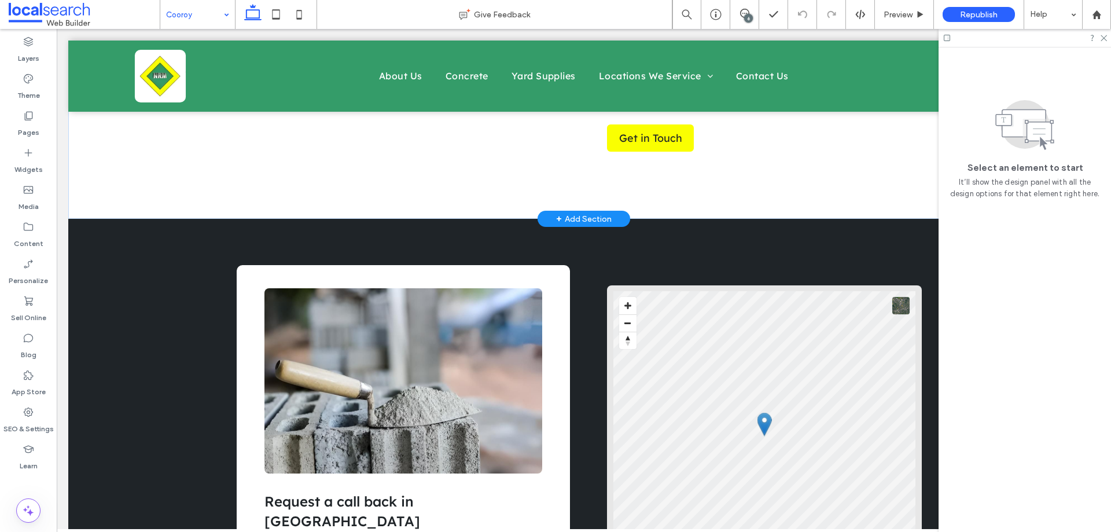
scroll to position [1532, 0]
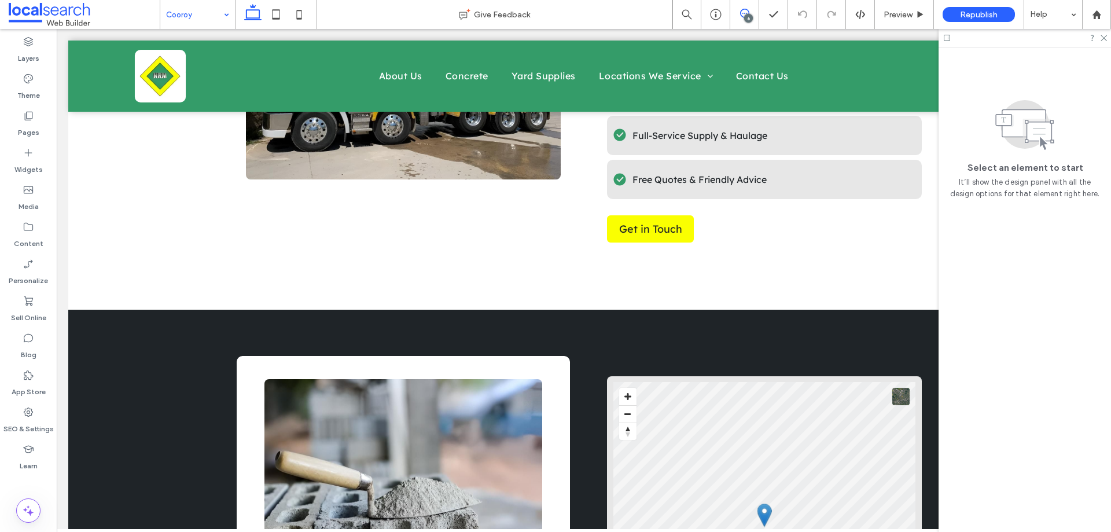
click at [752, 10] on span at bounding box center [744, 13] width 28 height 9
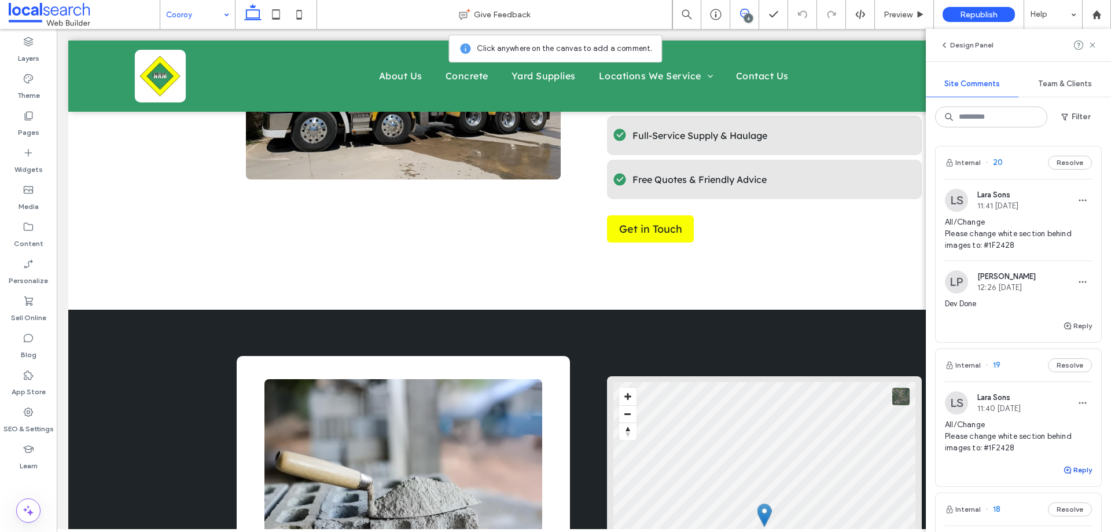
click at [1064, 472] on use "button" at bounding box center [1067, 469] width 7 height 7
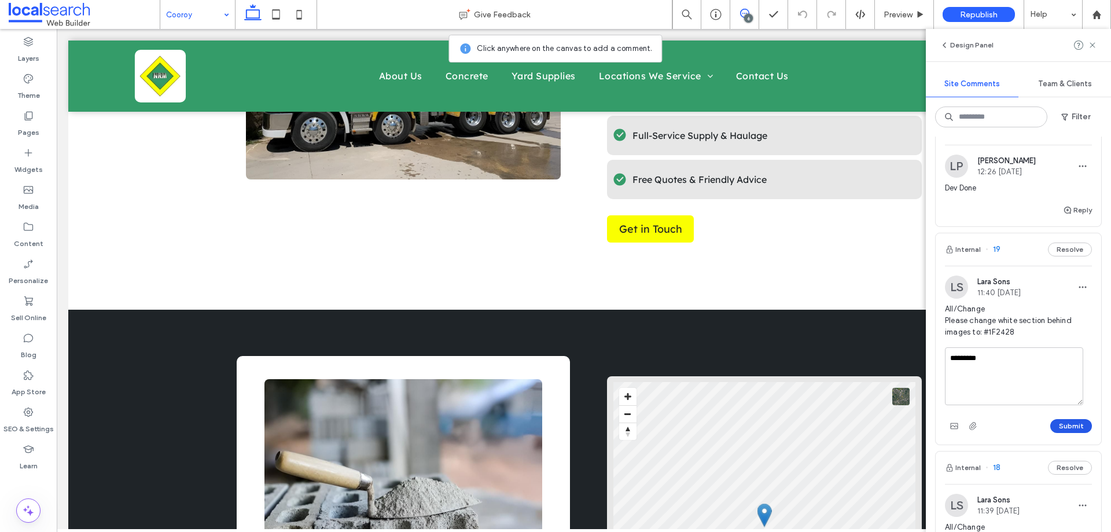
type textarea "********"
click at [1058, 430] on button "Submit" at bounding box center [1071, 426] width 42 height 14
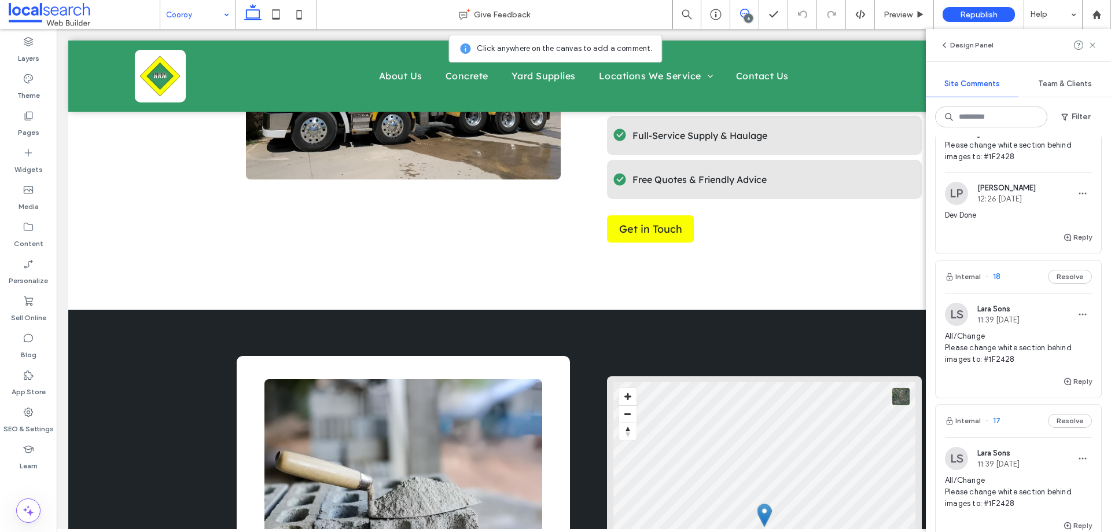
scroll to position [347, 0]
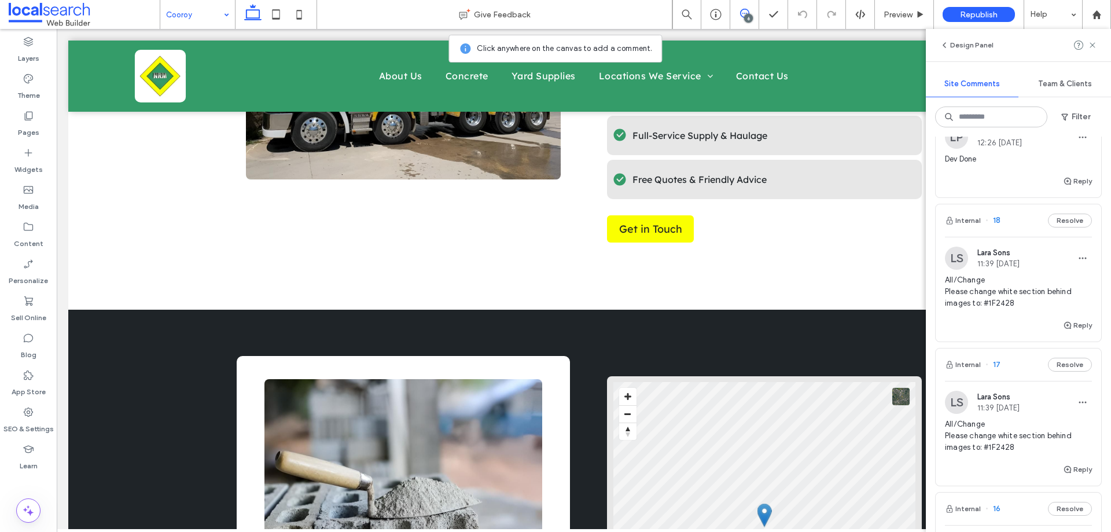
click at [1016, 328] on div "Reply" at bounding box center [1019, 329] width 166 height 23
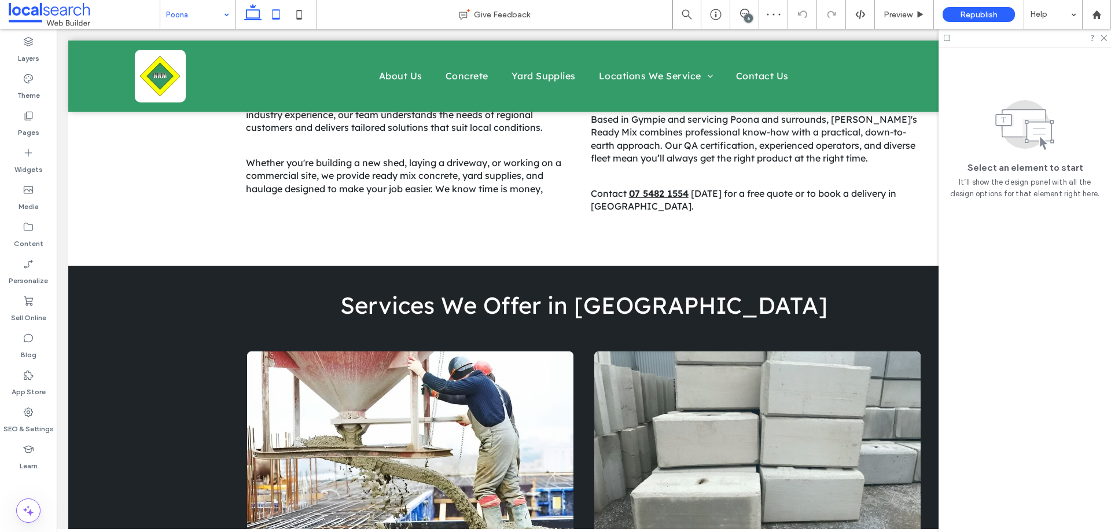
click at [269, 15] on icon at bounding box center [275, 14] width 23 height 23
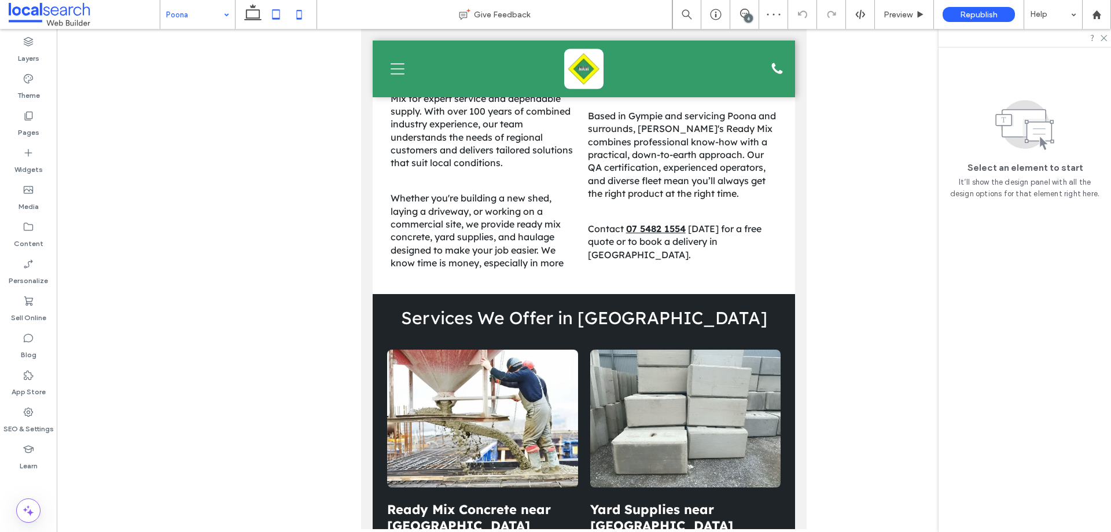
click at [303, 16] on icon at bounding box center [299, 14] width 23 height 23
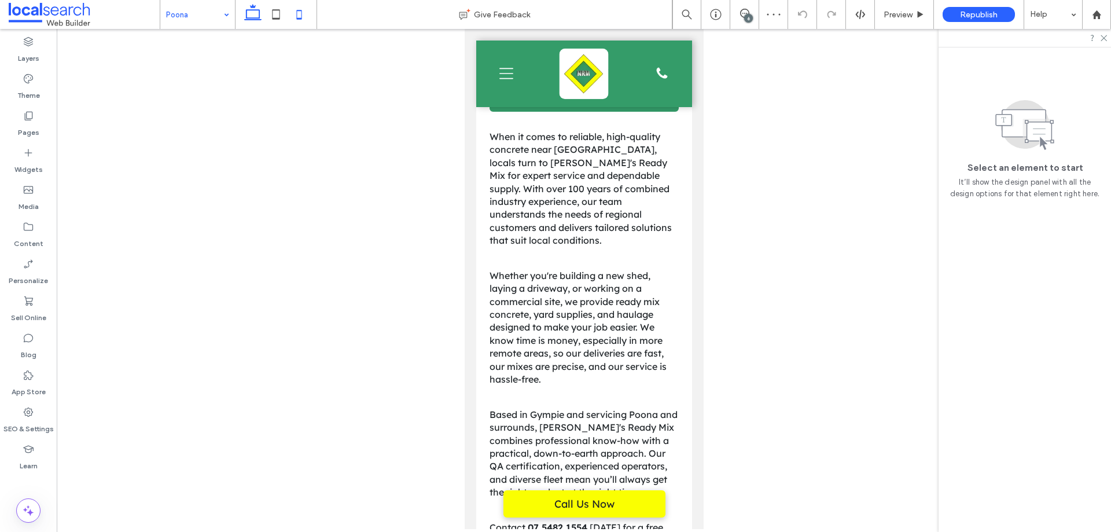
click at [249, 19] on use at bounding box center [252, 12] width 17 height 16
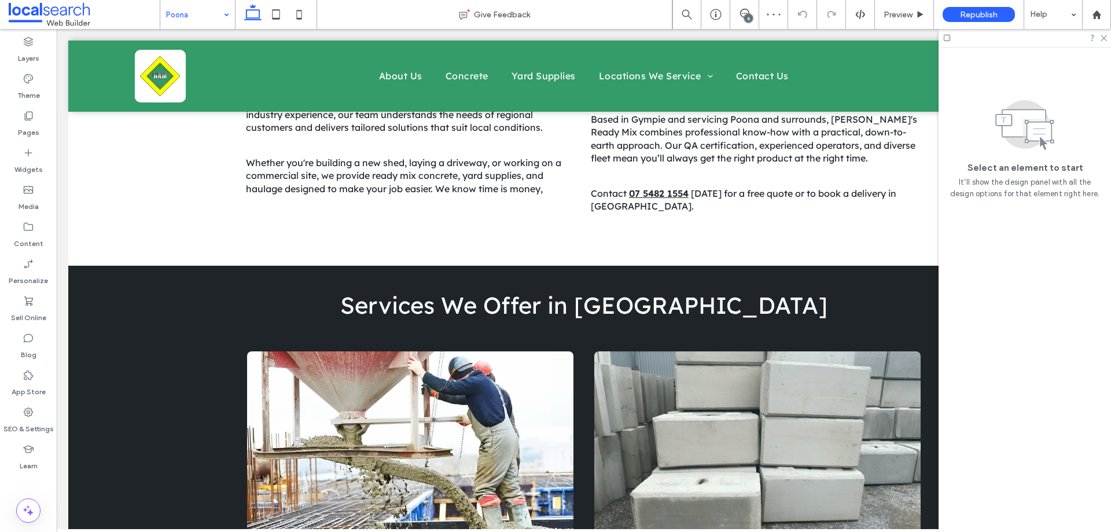
click at [746, 14] on div "6" at bounding box center [748, 18] width 9 height 9
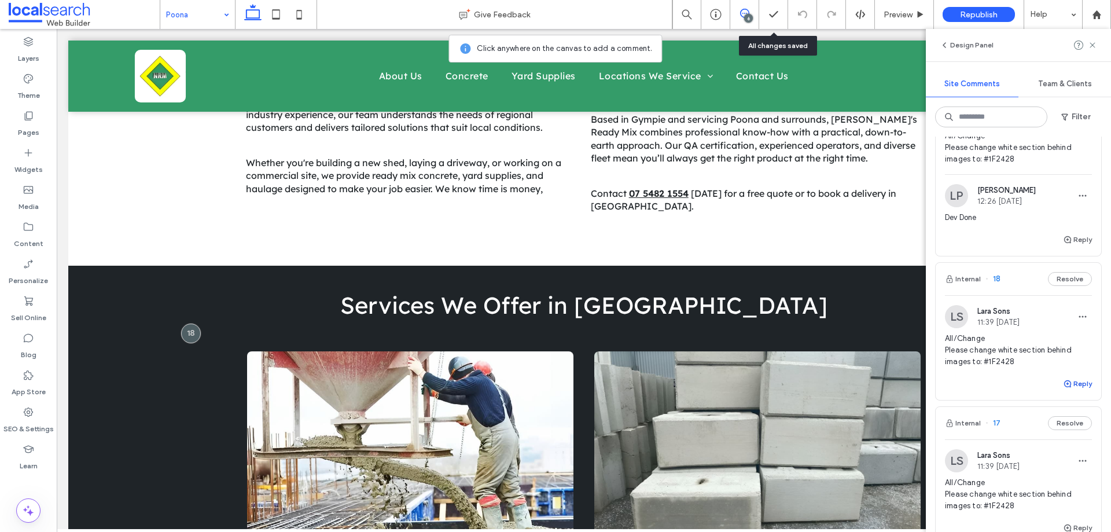
scroll to position [289, 0]
click at [1072, 388] on button "Reply" at bounding box center [1077, 383] width 29 height 14
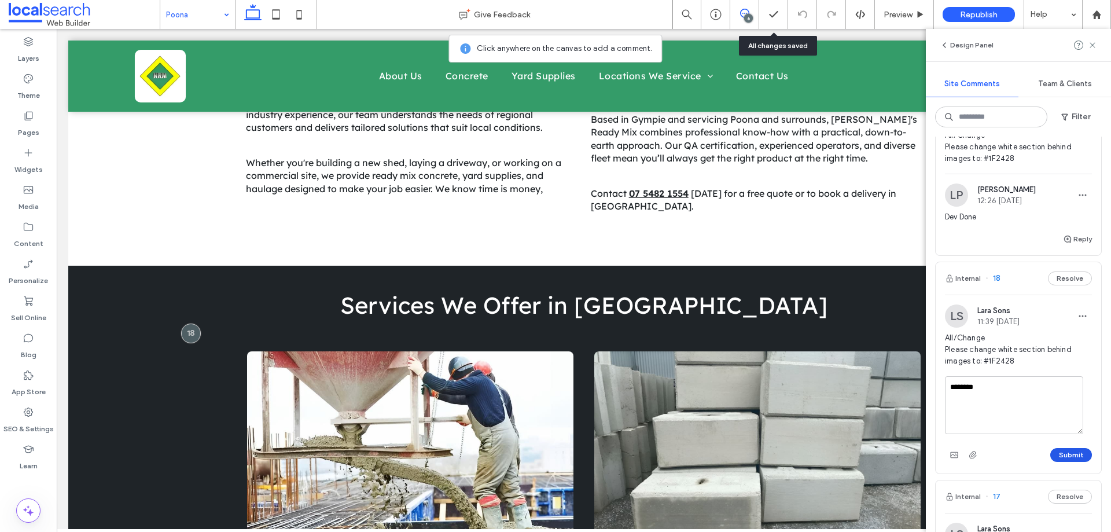
type textarea "********"
click at [1063, 455] on button "Submit" at bounding box center [1071, 455] width 42 height 14
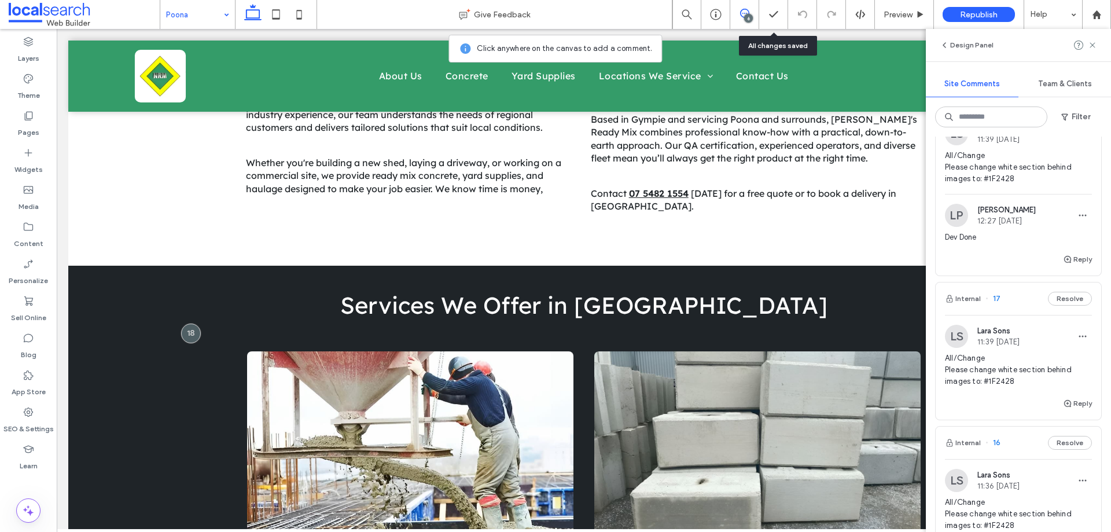
scroll to position [521, 0]
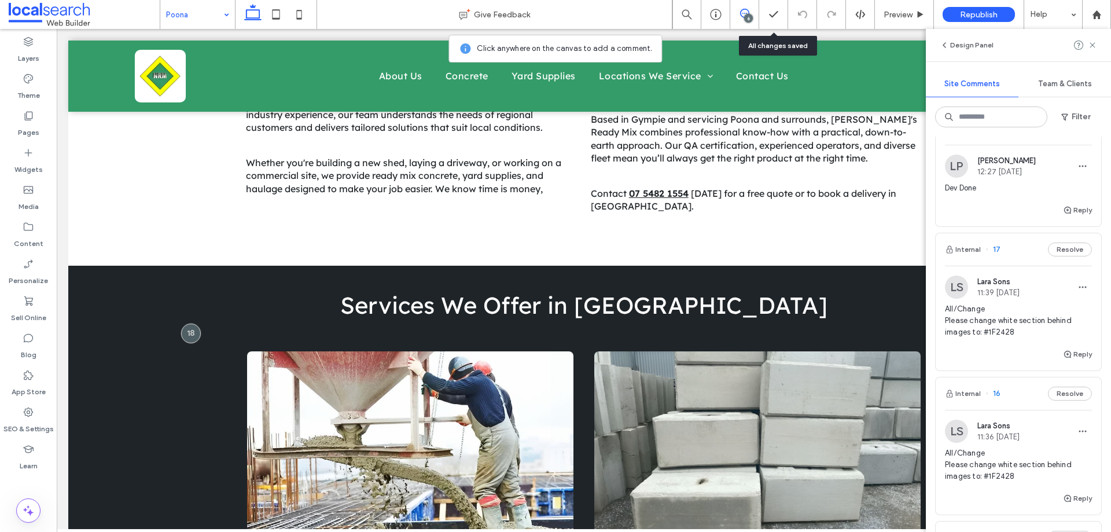
click at [1035, 340] on div "All/Change Please change white section behind images to: #1F2428" at bounding box center [1018, 325] width 147 height 44
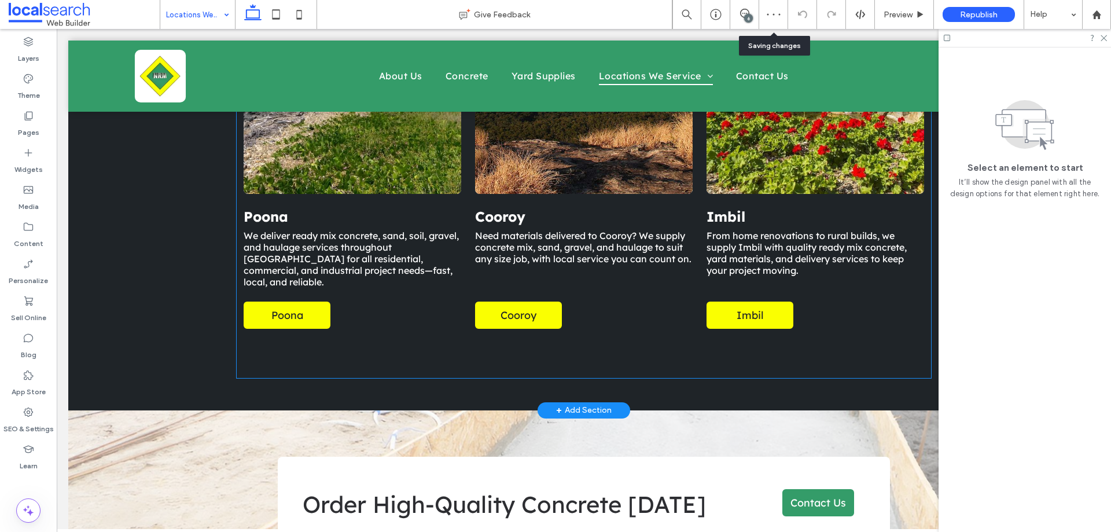
scroll to position [905, 0]
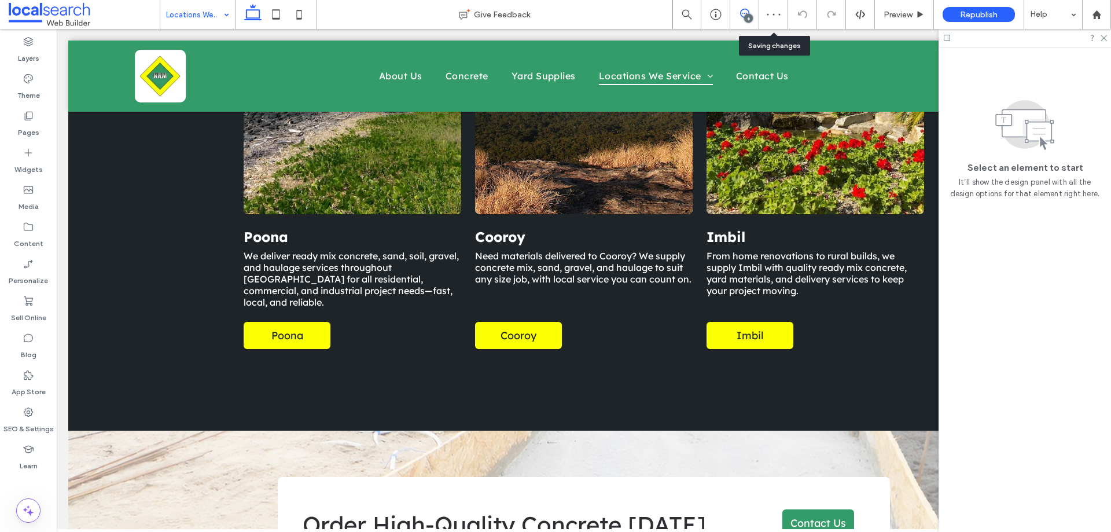
click at [750, 13] on span at bounding box center [744, 13] width 28 height 9
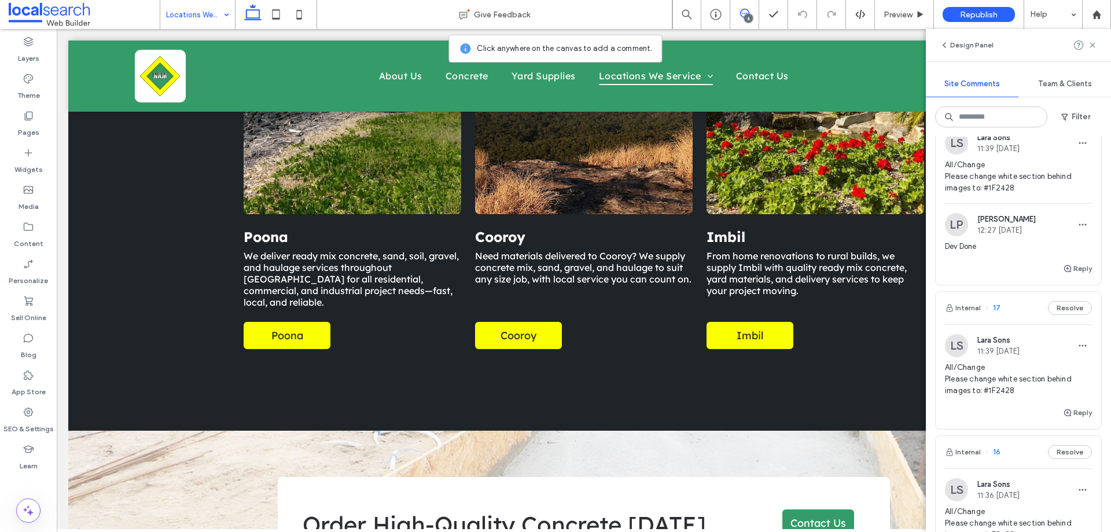
scroll to position [463, 0]
click at [1072, 419] on div "Reply" at bounding box center [1019, 416] width 166 height 23
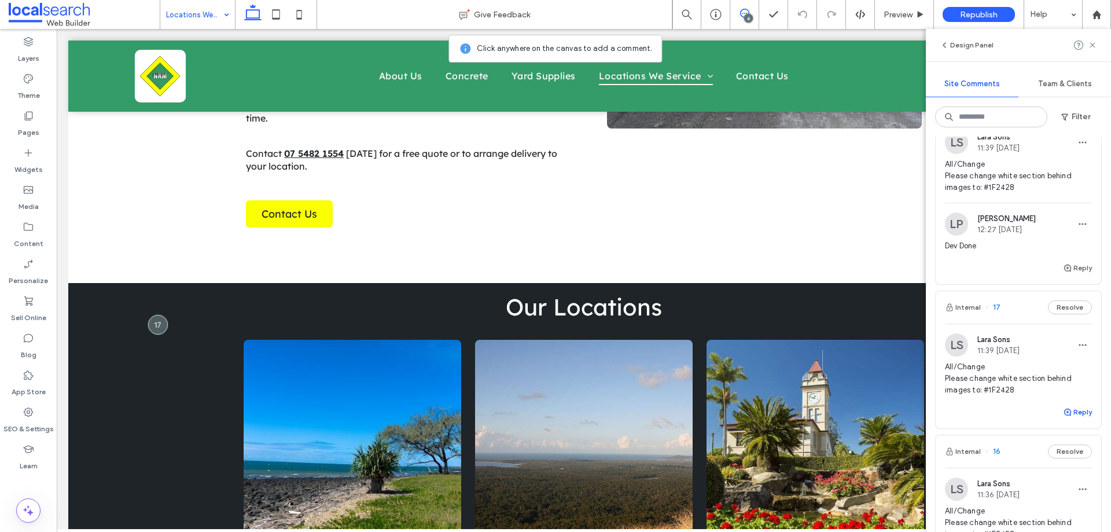
scroll to position [500, 0]
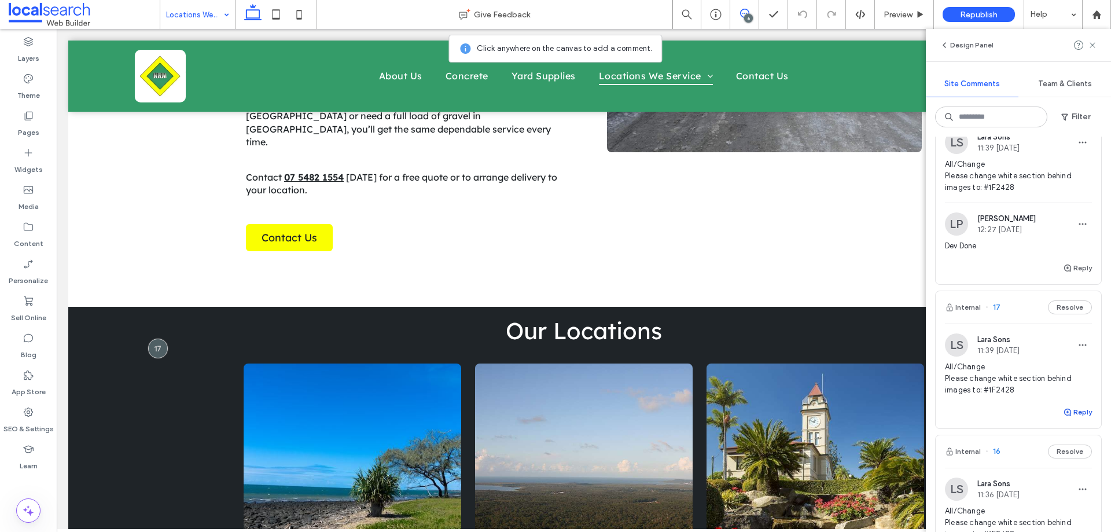
click at [1072, 414] on button "Reply" at bounding box center [1077, 412] width 29 height 14
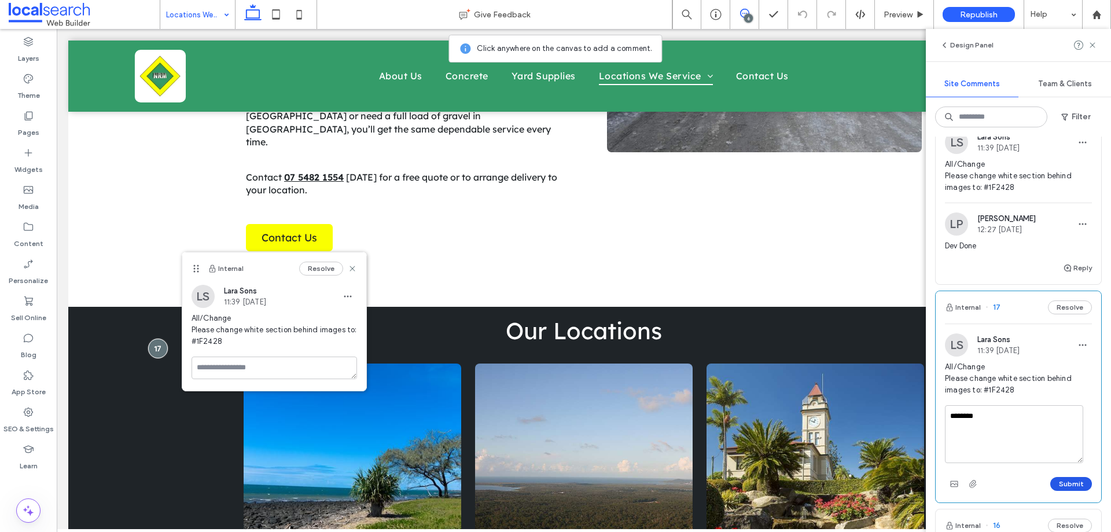
type textarea "********"
click at [1053, 482] on button "Submit" at bounding box center [1071, 484] width 42 height 14
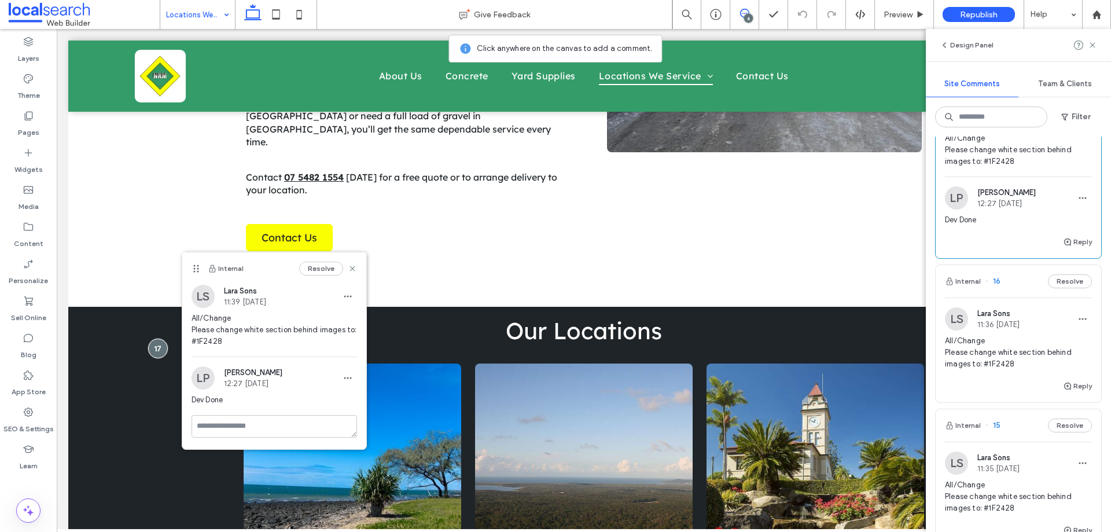
scroll to position [752, 0]
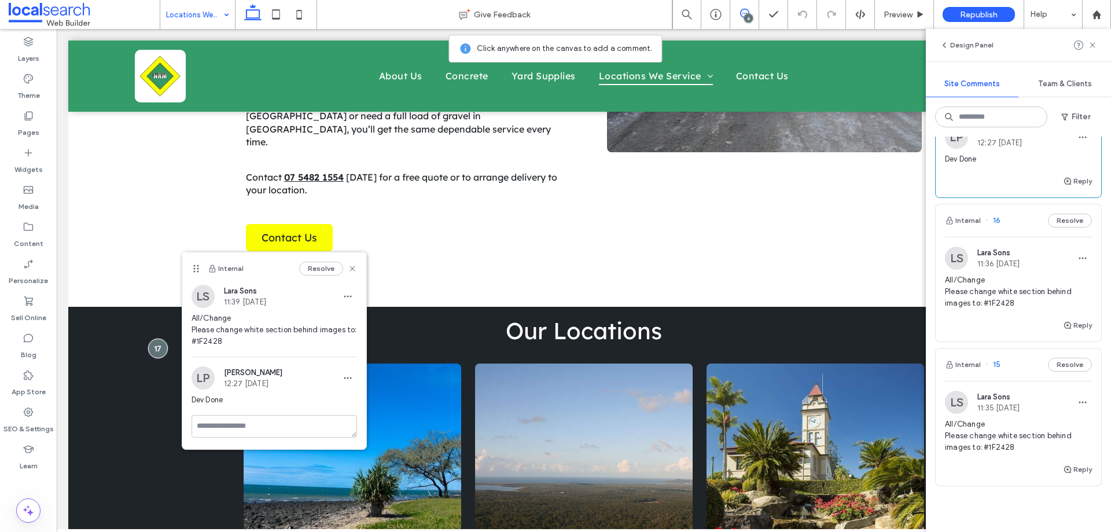
click at [1011, 325] on div "Reply" at bounding box center [1019, 329] width 166 height 23
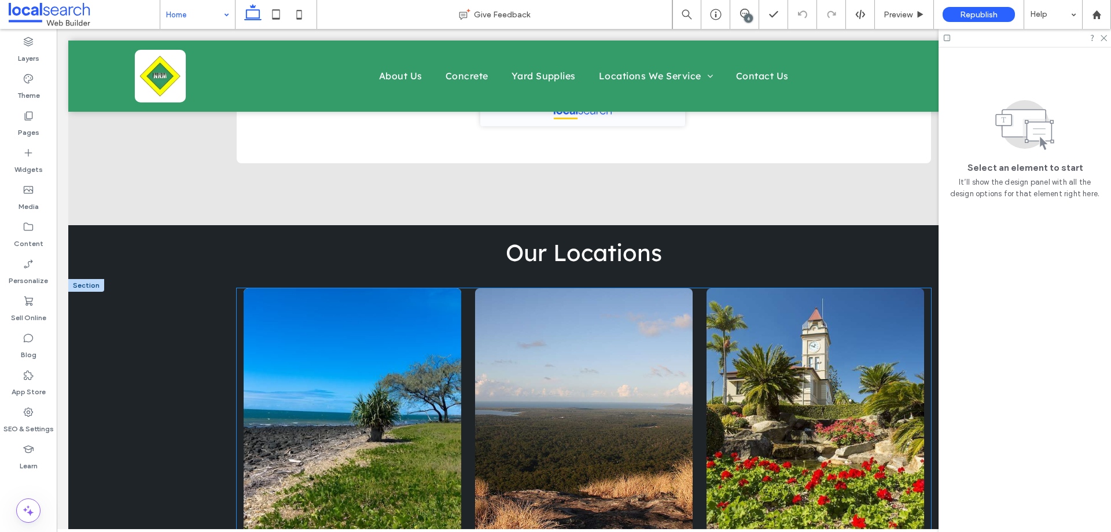
scroll to position [2547, 0]
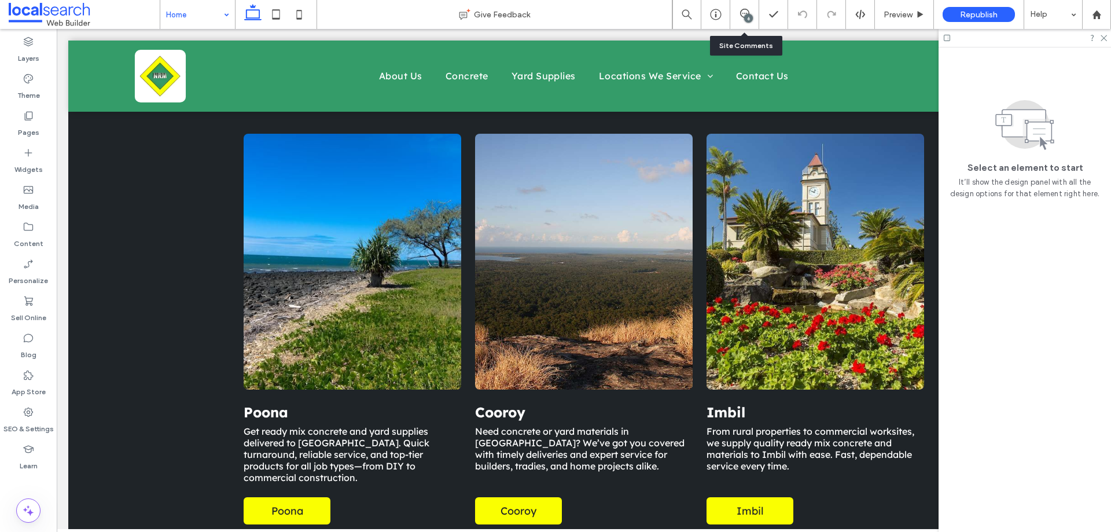
click at [752, 22] on div "6" at bounding box center [744, 14] width 29 height 29
click at [748, 10] on use at bounding box center [744, 13] width 9 height 9
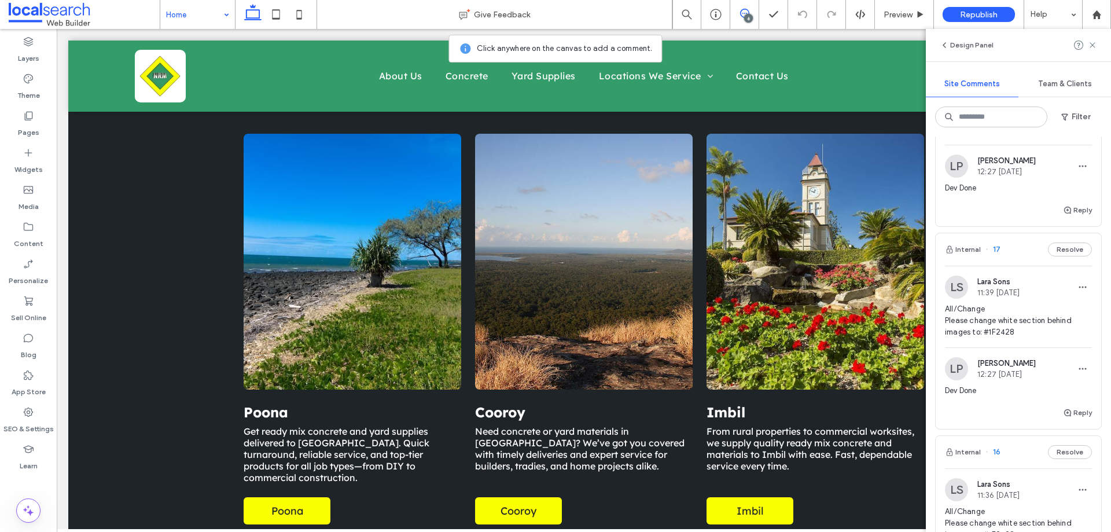
scroll to position [752, 0]
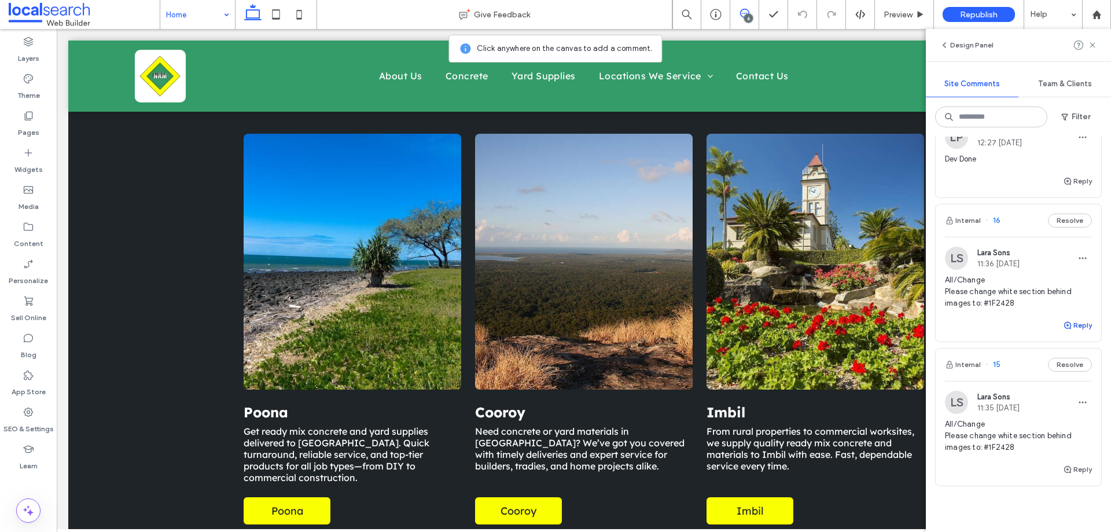
click at [1070, 330] on button "Reply" at bounding box center [1077, 325] width 29 height 14
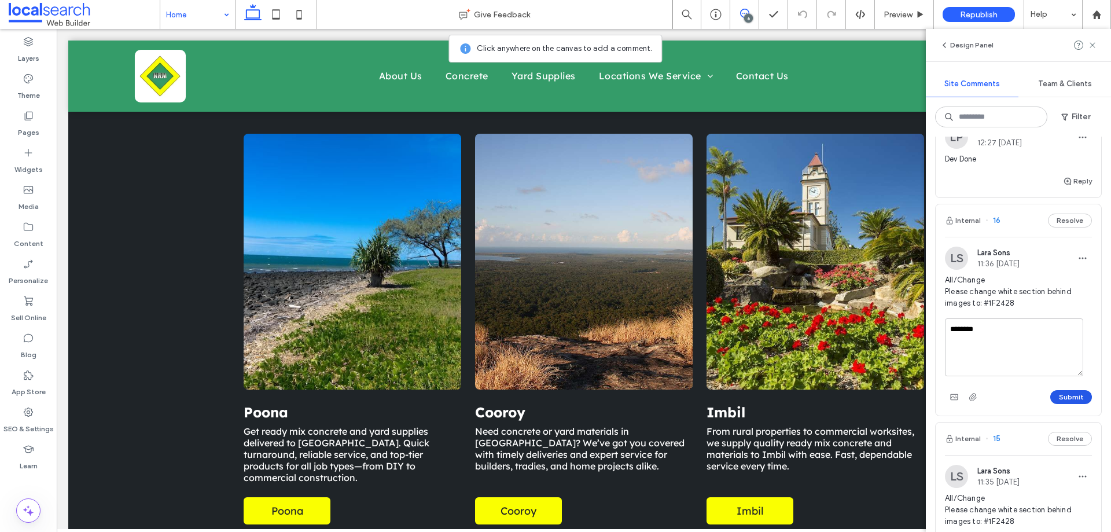
type textarea "********"
click at [1055, 395] on button "Submit" at bounding box center [1071, 397] width 42 height 14
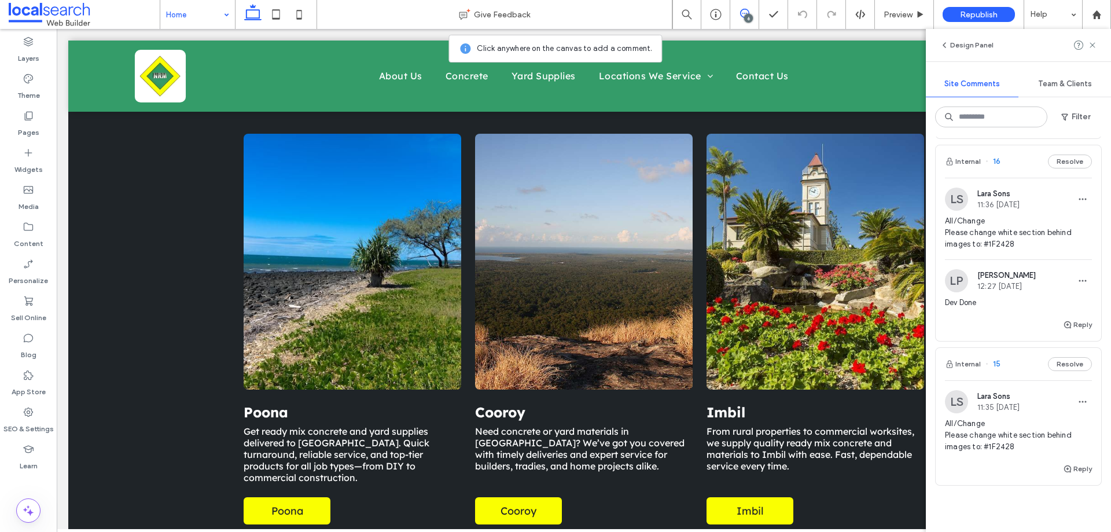
scroll to position [868, 0]
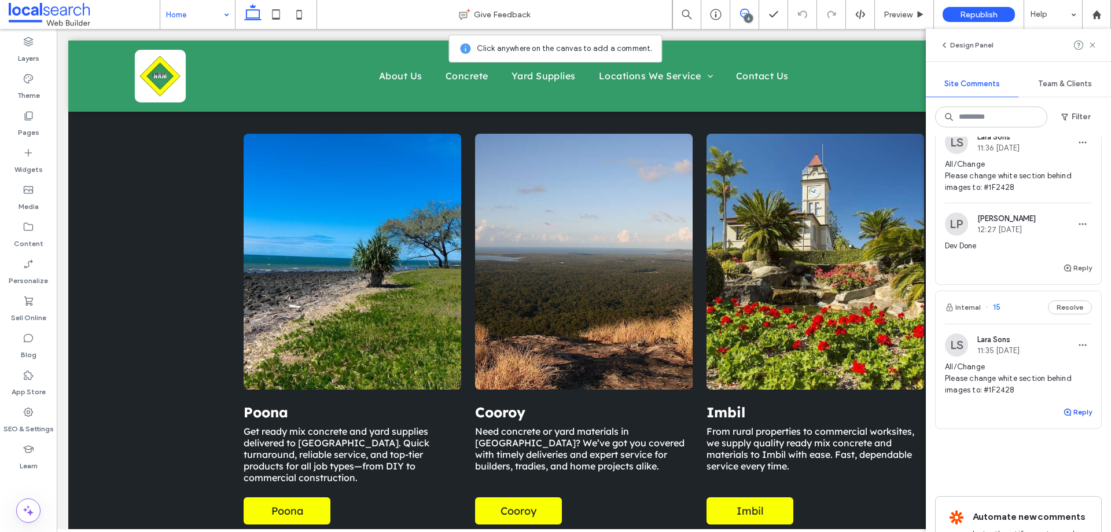
click at [1070, 410] on button "Reply" at bounding box center [1077, 412] width 29 height 14
click at [1008, 421] on textarea at bounding box center [1018, 434] width 147 height 58
type textarea "********"
click at [1064, 482] on button "Submit" at bounding box center [1071, 484] width 42 height 14
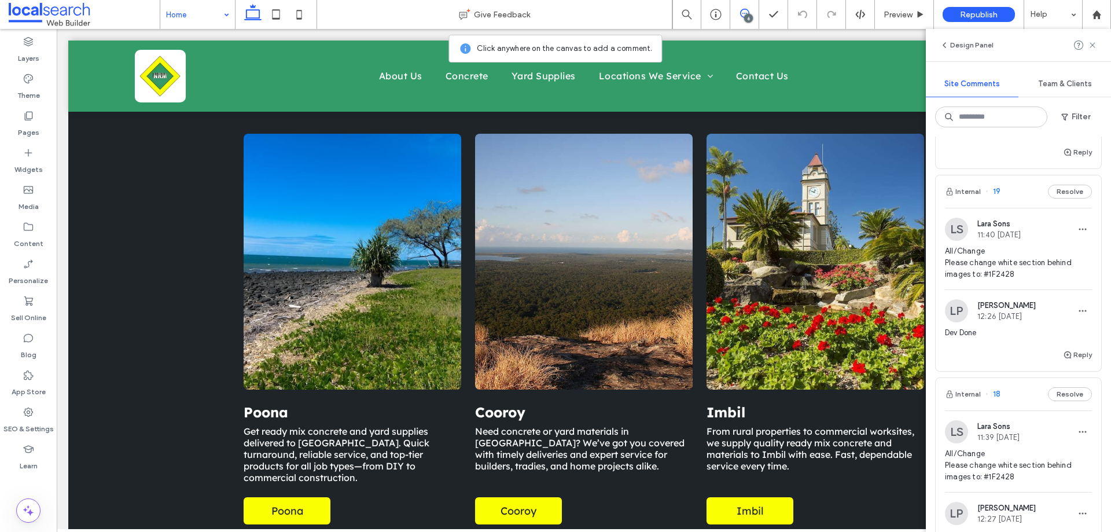
scroll to position [0, 0]
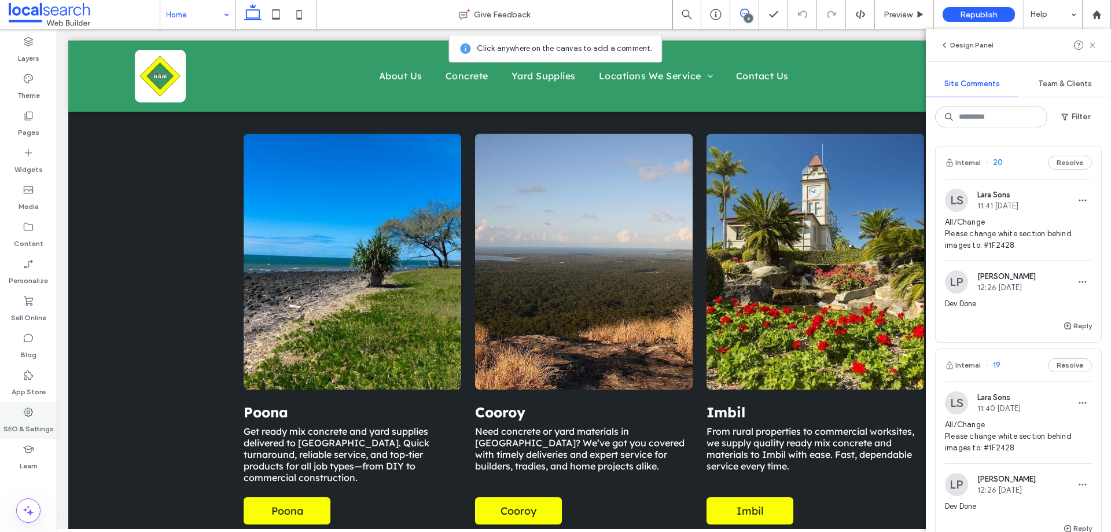
click at [30, 419] on label "SEO & Settings" at bounding box center [28, 426] width 50 height 16
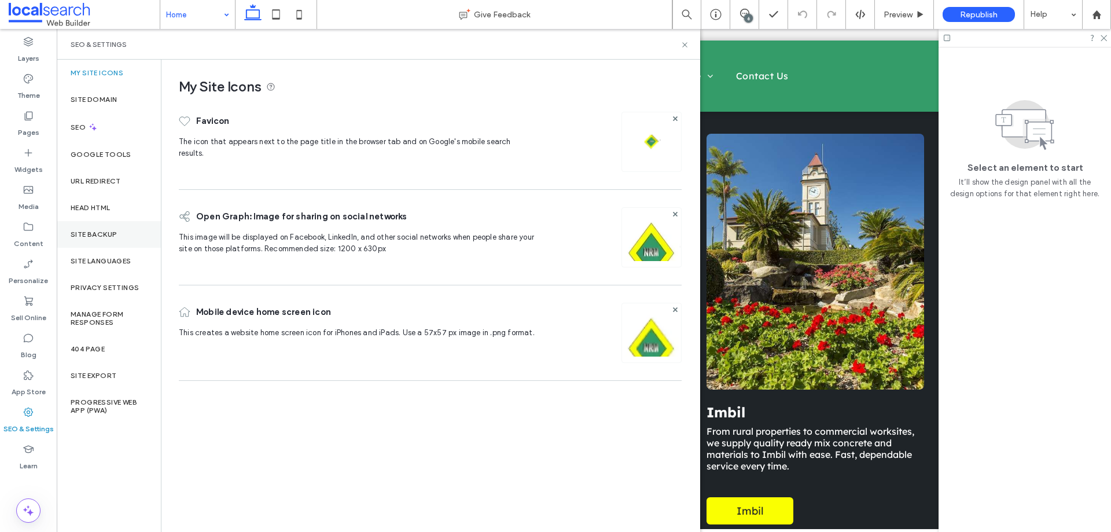
click at [111, 233] on label "Site Backup" at bounding box center [94, 234] width 46 height 8
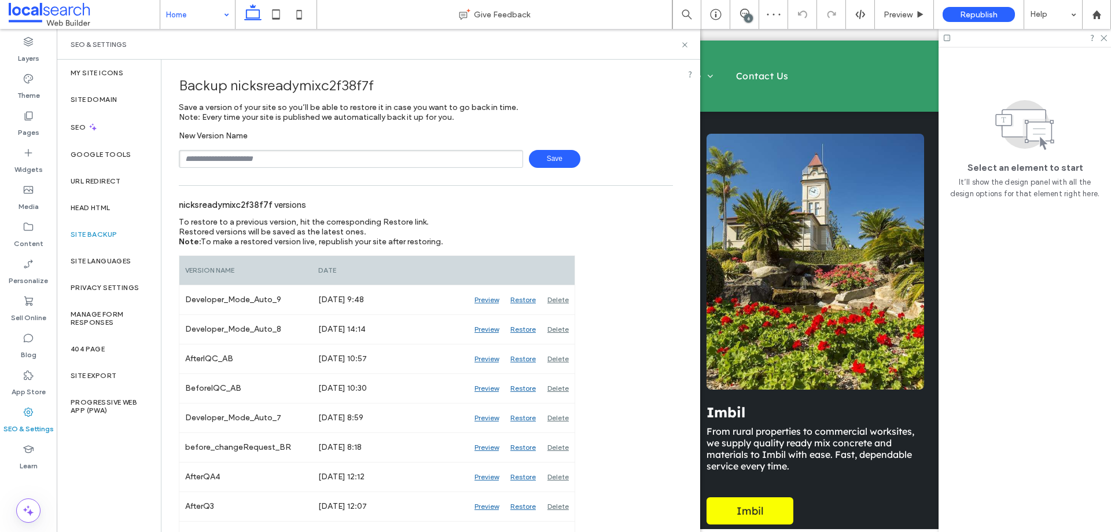
click at [303, 157] on input "text" at bounding box center [351, 159] width 344 height 18
type input "**********"
click at [547, 161] on span "Save" at bounding box center [555, 159] width 52 height 18
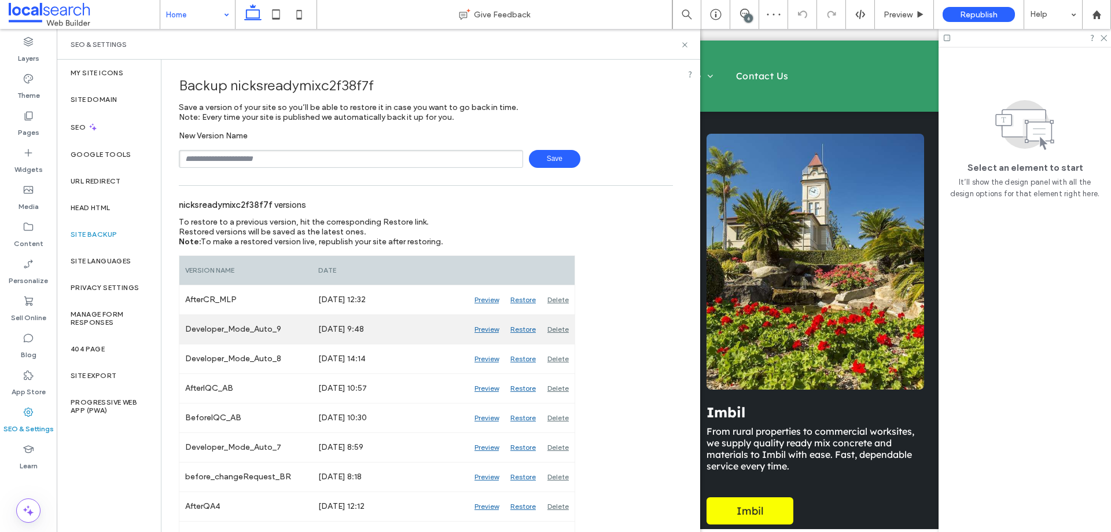
click at [490, 330] on div "Preview" at bounding box center [487, 329] width 36 height 29
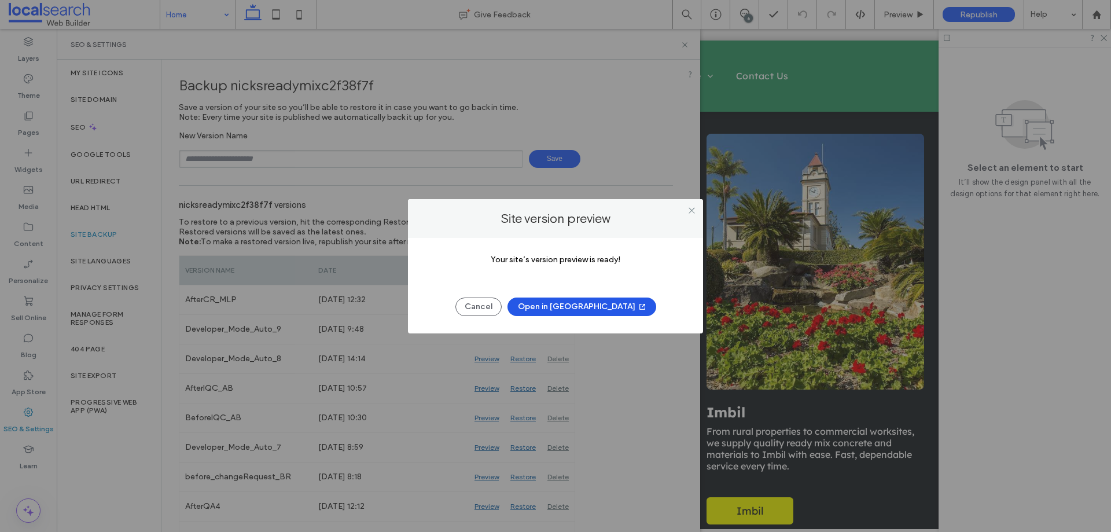
click at [576, 307] on button "Open in [GEOGRAPHIC_DATA]" at bounding box center [582, 306] width 149 height 19
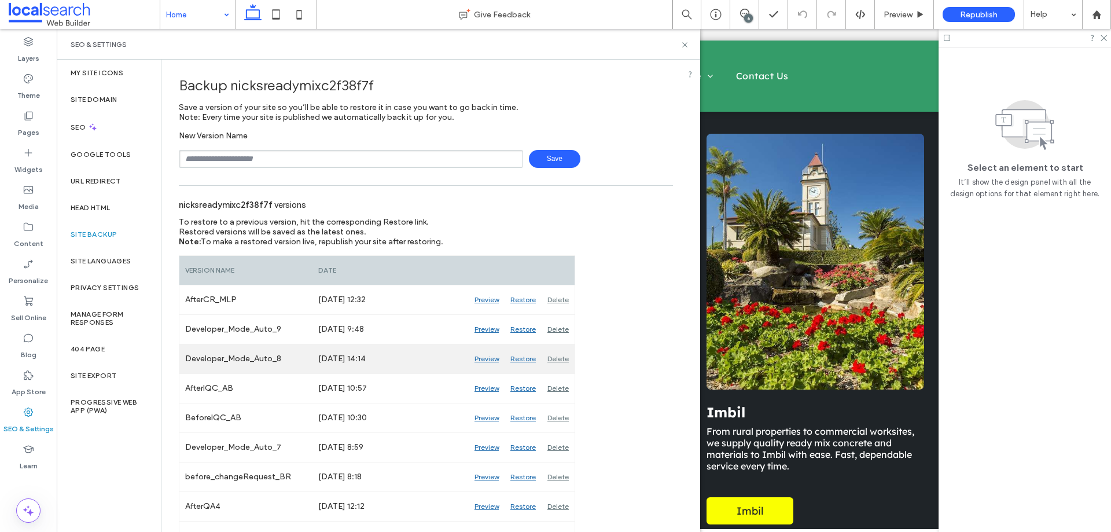
click at [488, 359] on div "Preview" at bounding box center [487, 358] width 36 height 29
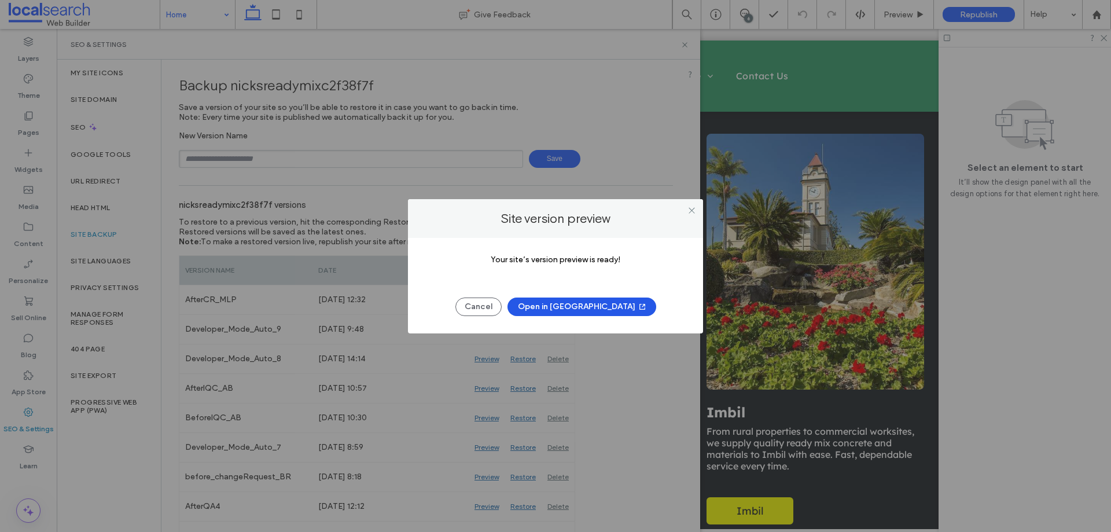
click at [582, 304] on button "Open in [GEOGRAPHIC_DATA]" at bounding box center [582, 306] width 149 height 19
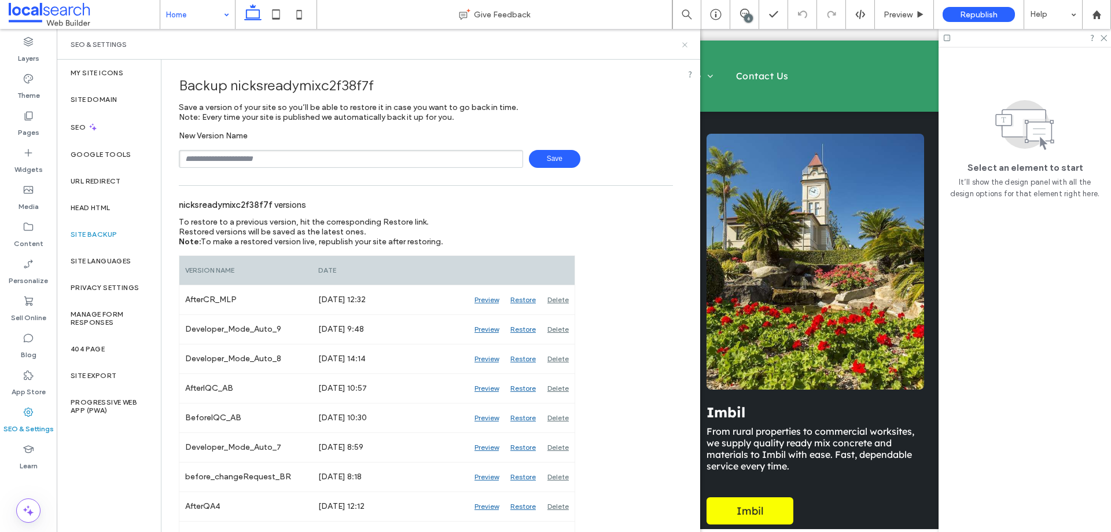
drag, startPoint x: 685, startPoint y: 47, endPoint x: 632, endPoint y: 28, distance: 56.2
click at [685, 47] on icon at bounding box center [685, 45] width 9 height 9
